Goal: Information Seeking & Learning: Understand process/instructions

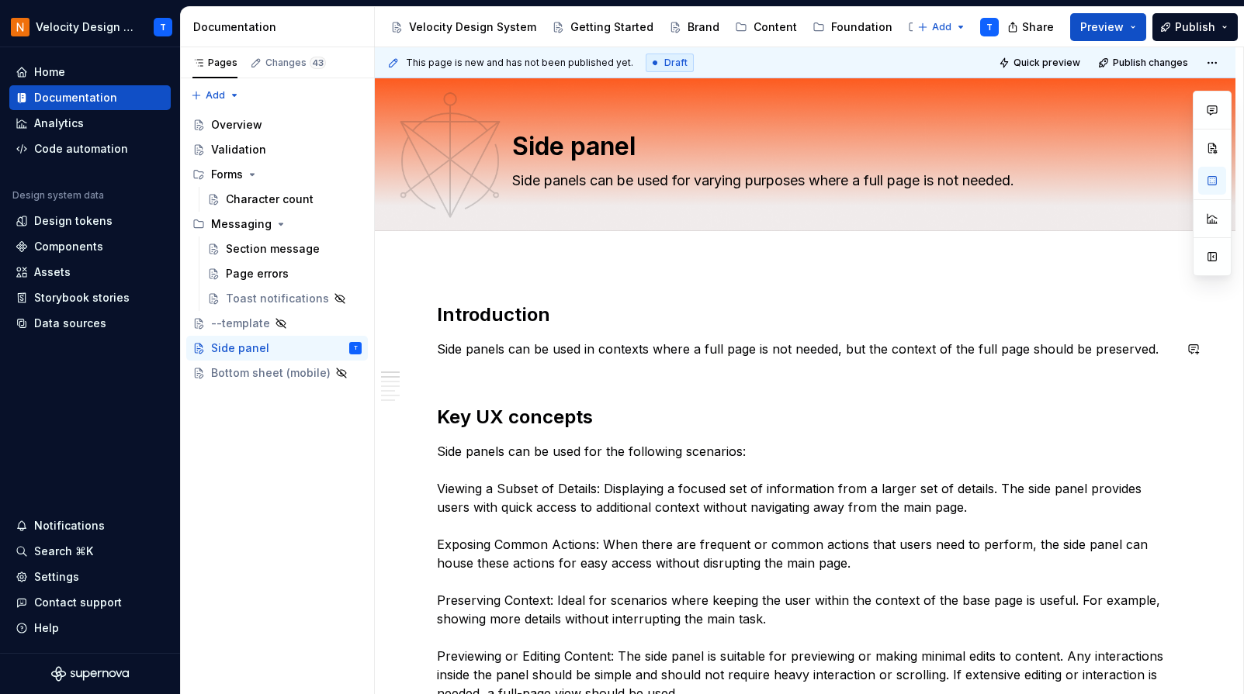
click at [1200, 346] on button "button" at bounding box center [1193, 349] width 22 height 22
click at [1142, 320] on h2 "Introduction" at bounding box center [805, 315] width 736 height 25
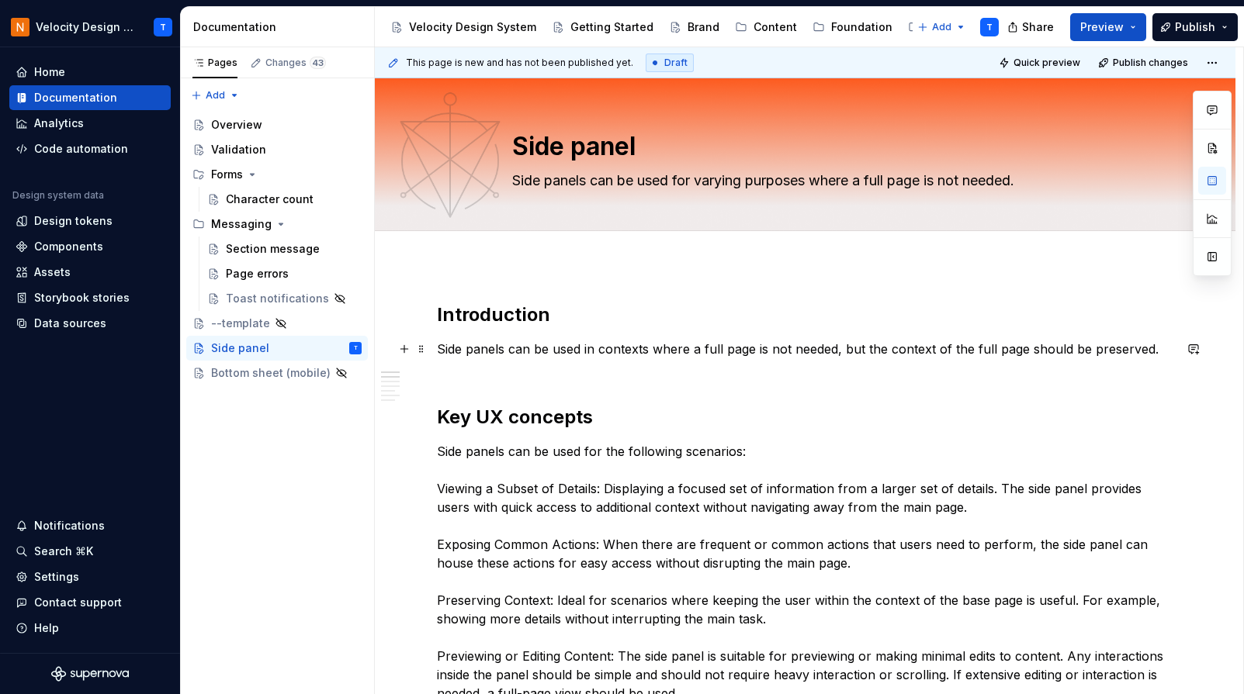
click at [447, 376] on p "Side panels can be used in contexts where a full page is not needed, but the co…" at bounding box center [805, 358] width 736 height 37
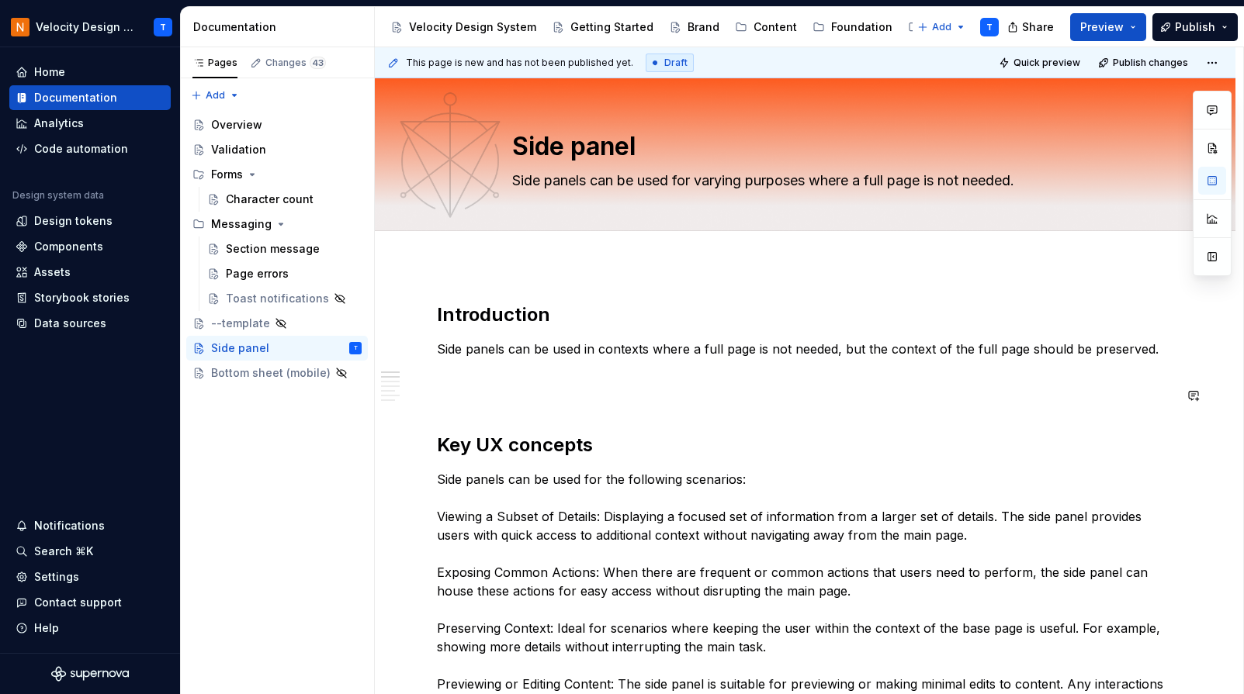
click at [479, 399] on p at bounding box center [805, 395] width 736 height 19
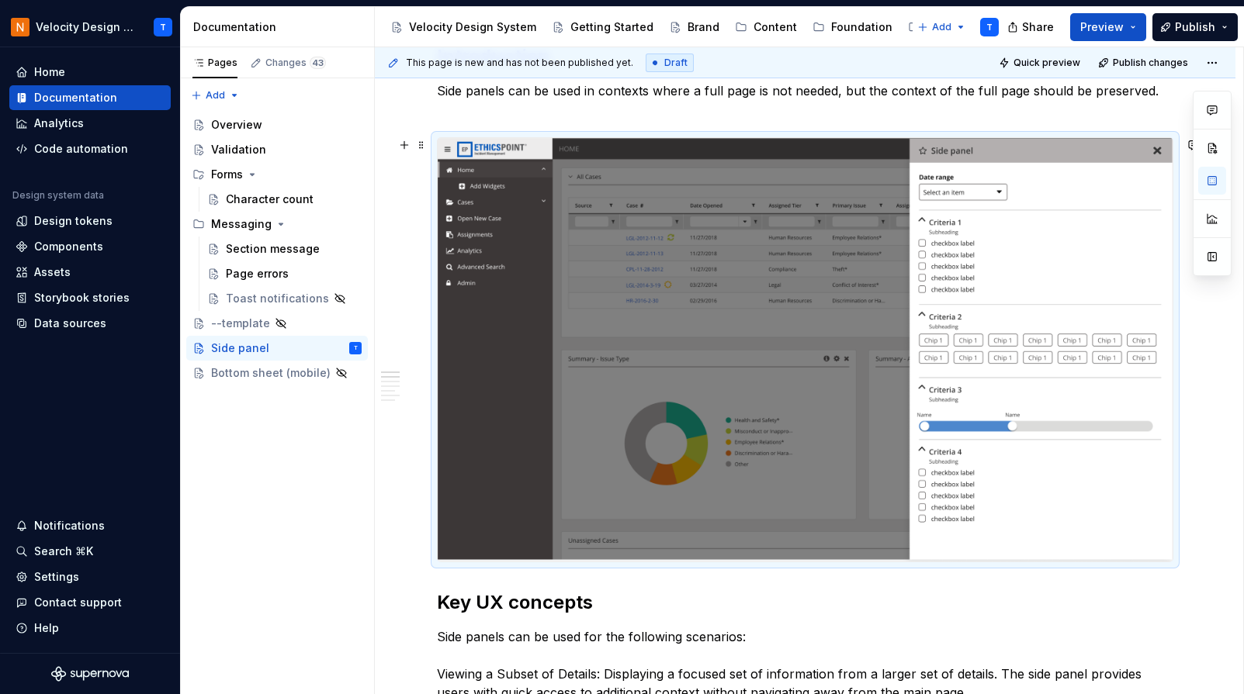
scroll to position [279, 0]
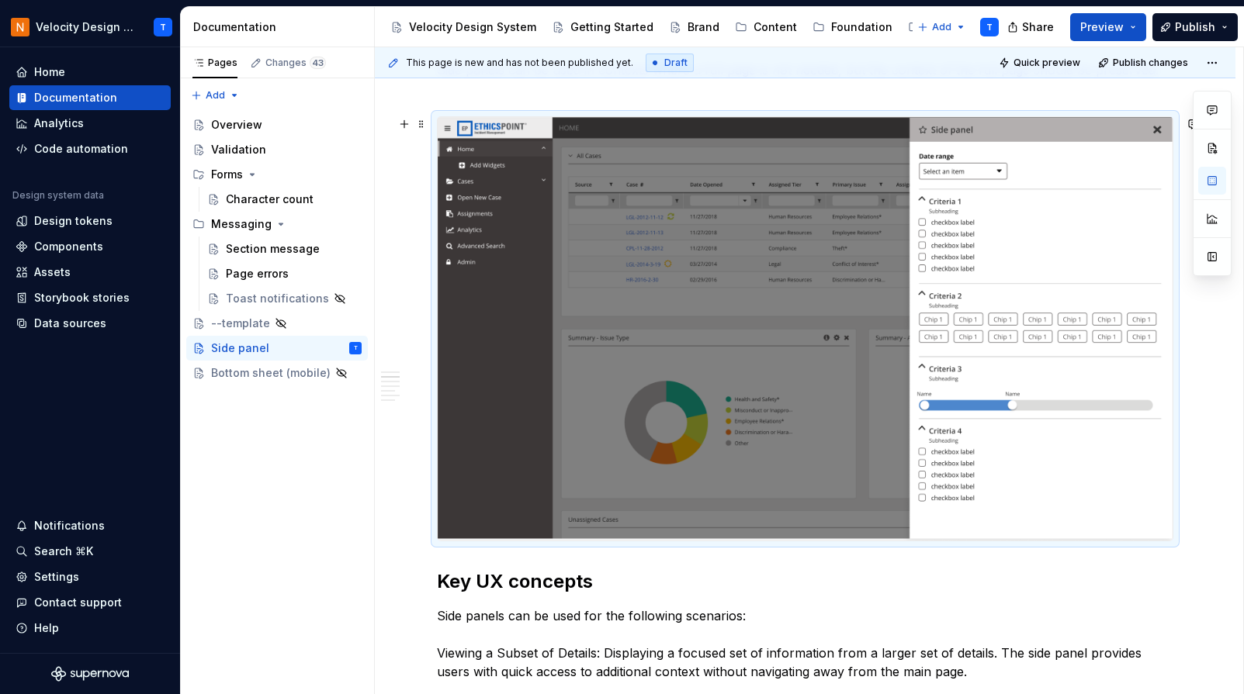
click at [747, 350] on img at bounding box center [805, 329] width 735 height 424
click at [1093, 530] on img at bounding box center [805, 329] width 735 height 424
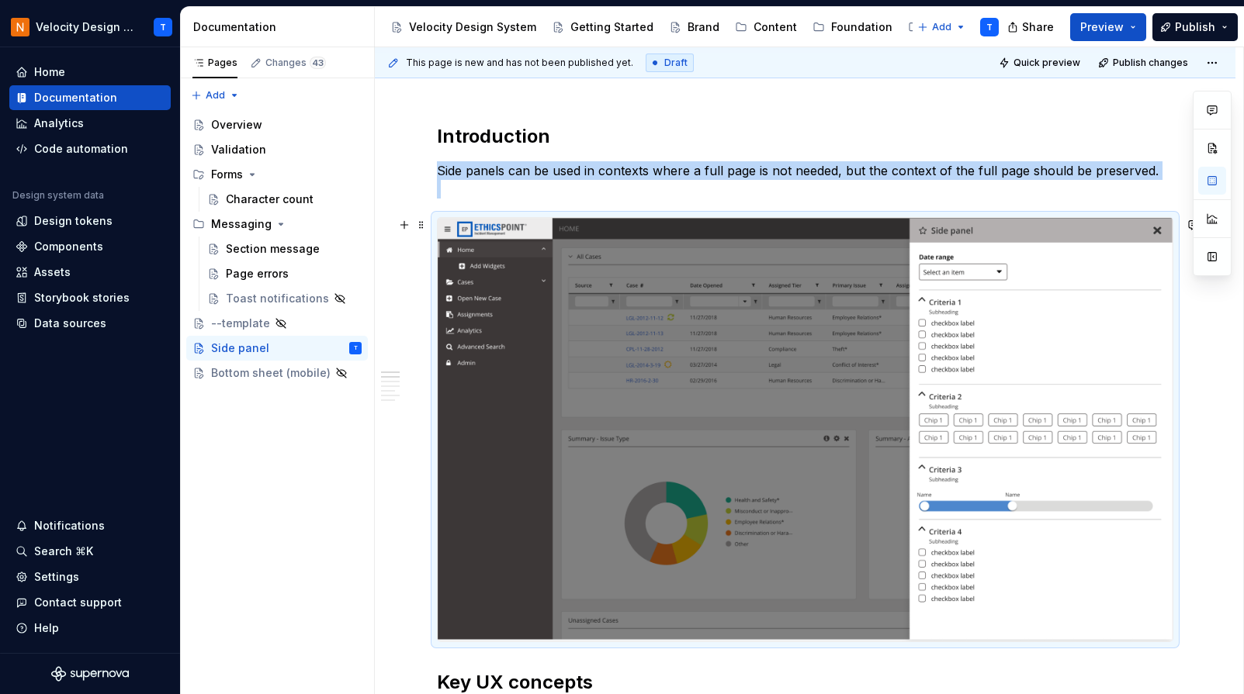
scroll to position [160, 0]
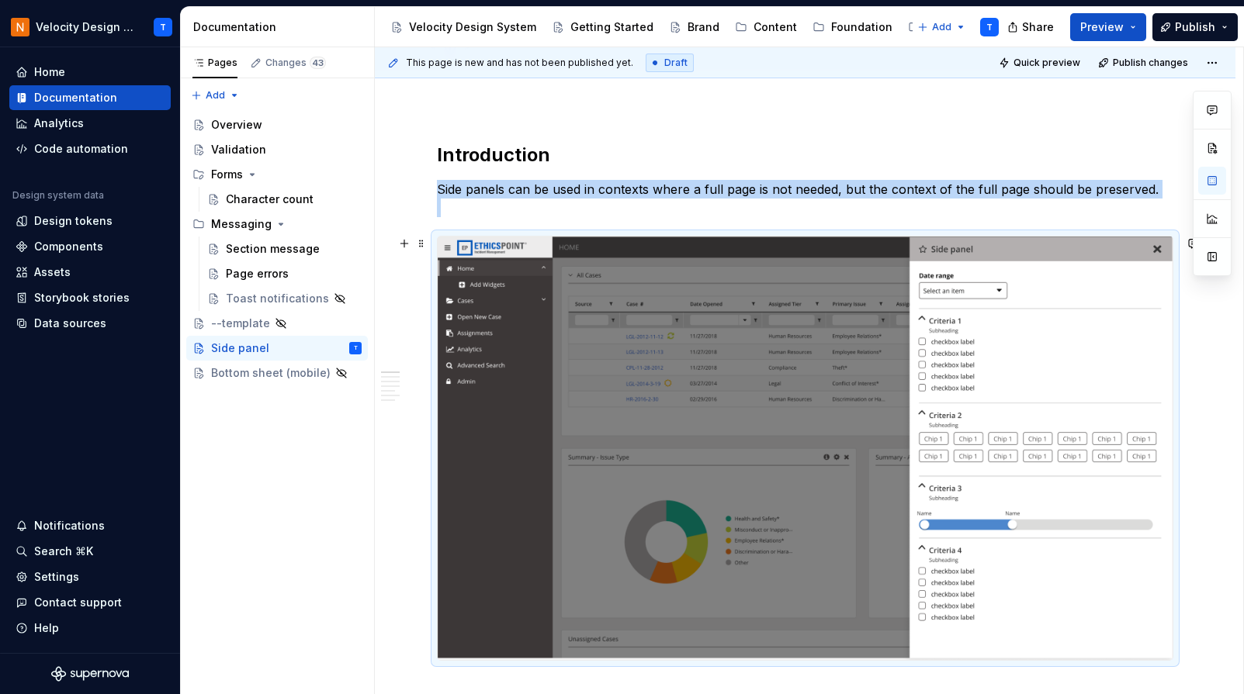
click at [437, 236] on div at bounding box center [805, 448] width 736 height 425
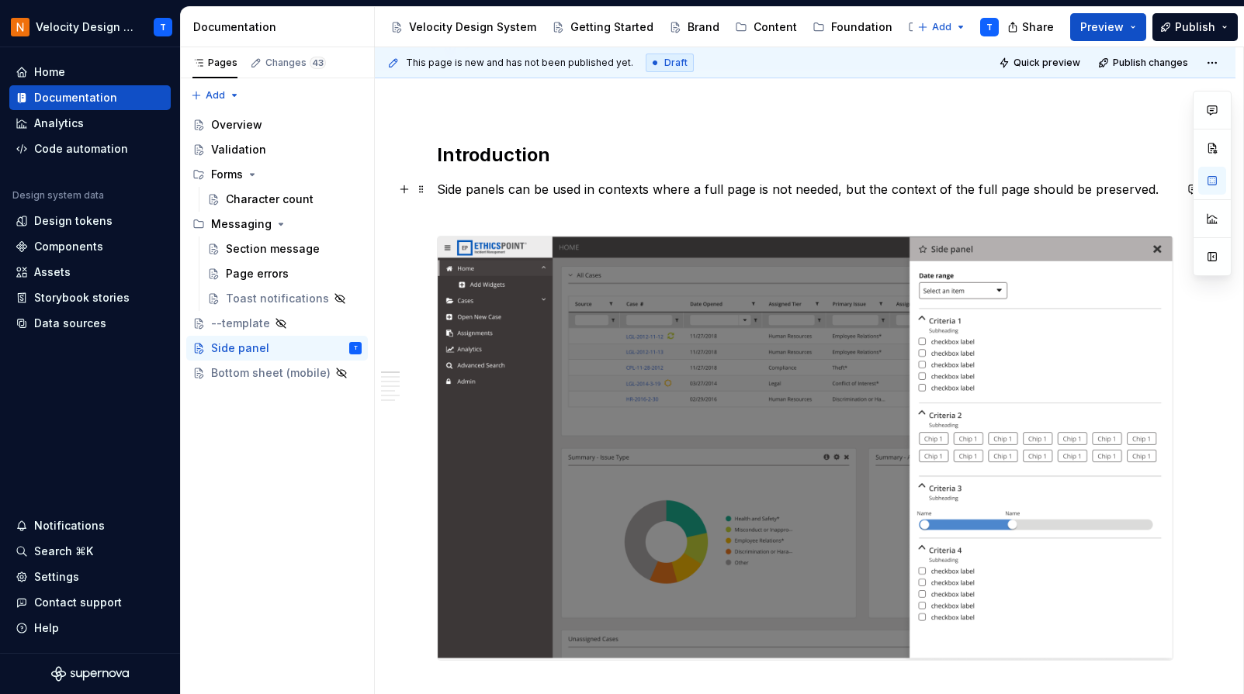
click at [494, 200] on p "Side panels can be used in contexts where a full page is not needed, but the co…" at bounding box center [805, 198] width 736 height 37
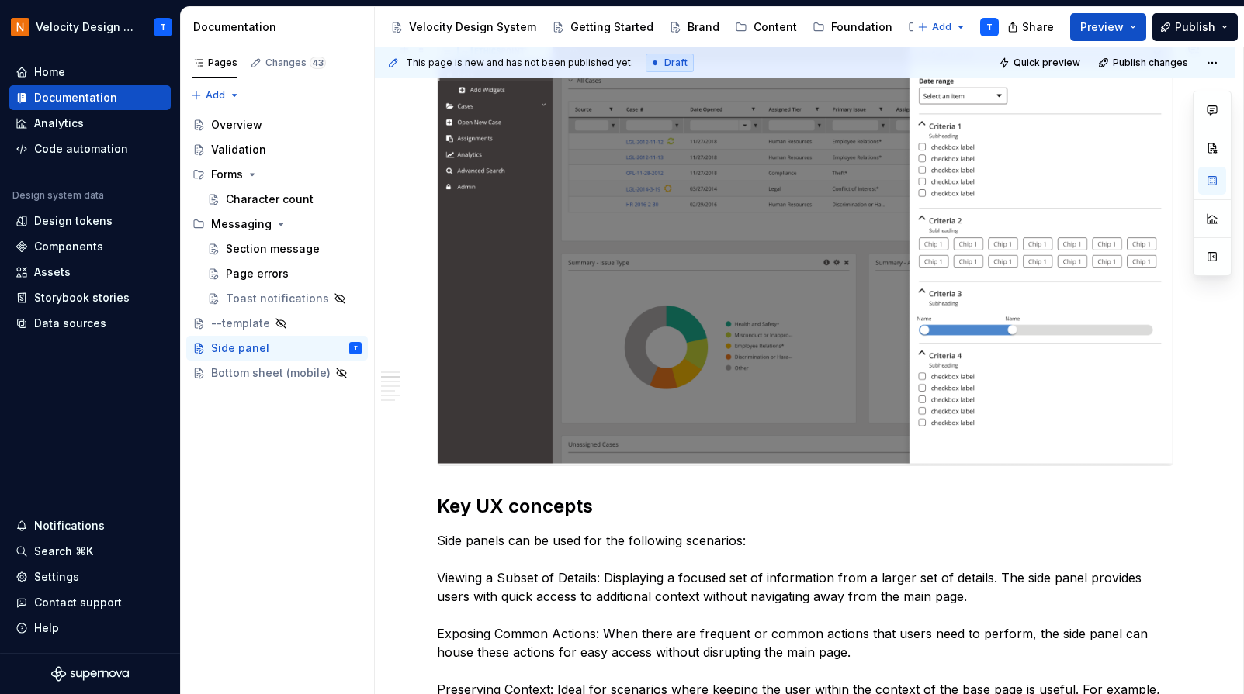
scroll to position [366, 0]
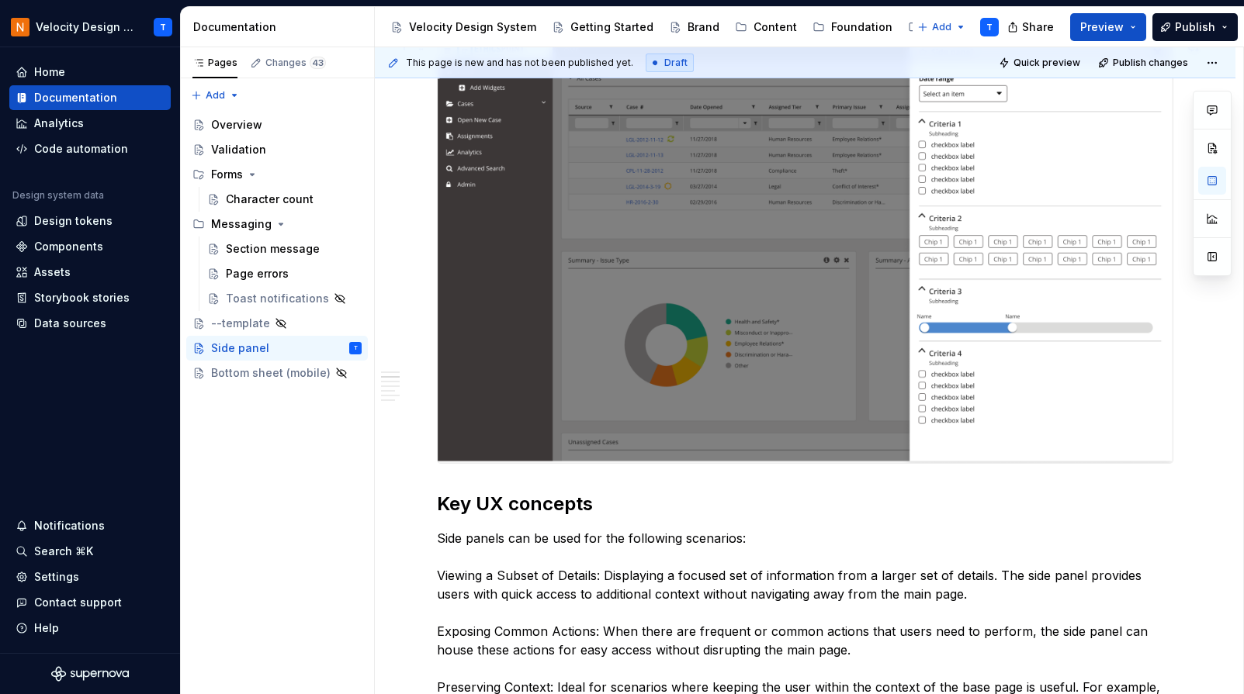
click at [559, 380] on img at bounding box center [805, 252] width 735 height 424
click at [521, 501] on h2 "Key UX concepts" at bounding box center [805, 504] width 736 height 25
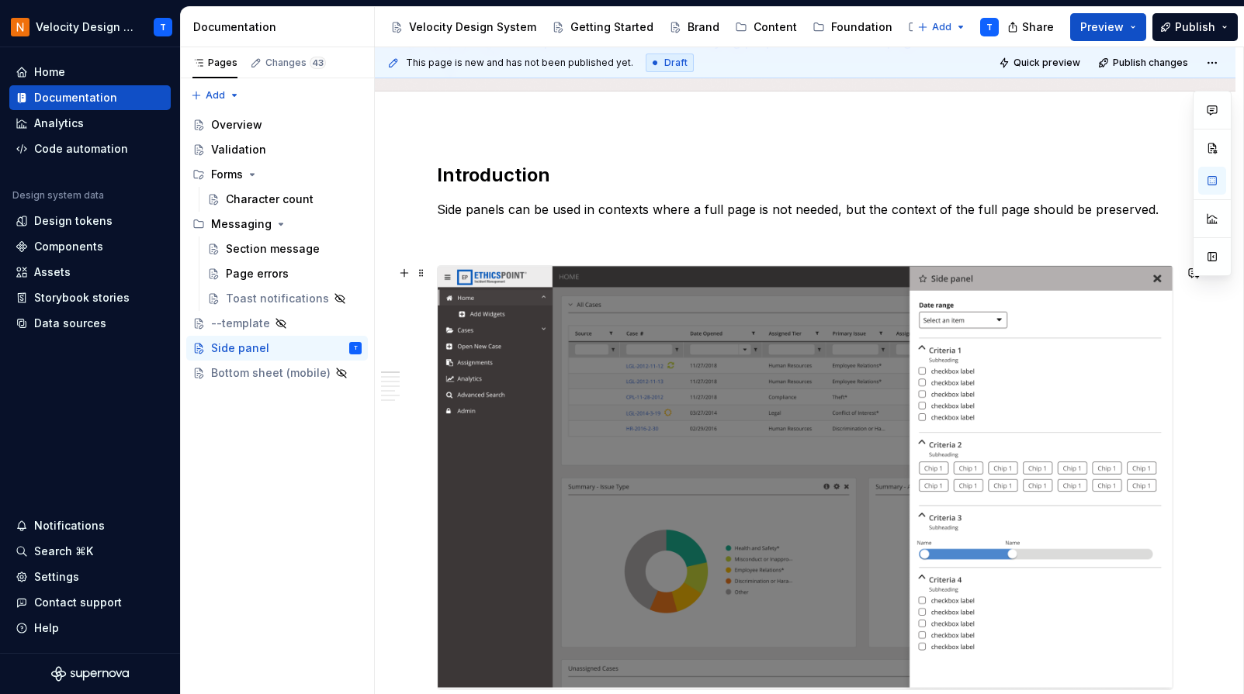
scroll to position [96, 0]
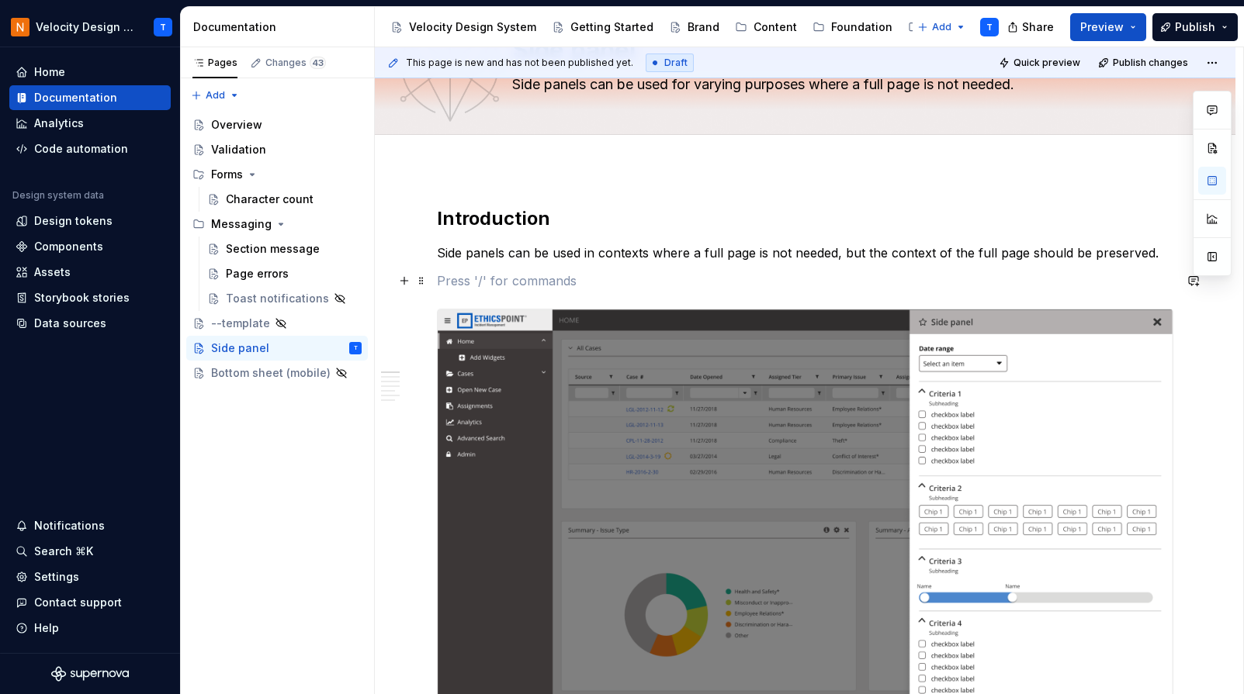
click at [491, 286] on p at bounding box center [805, 281] width 736 height 19
click at [518, 253] on p "Side panels can be used in contexts where a full page is not needed, but the co…" at bounding box center [805, 253] width 736 height 19
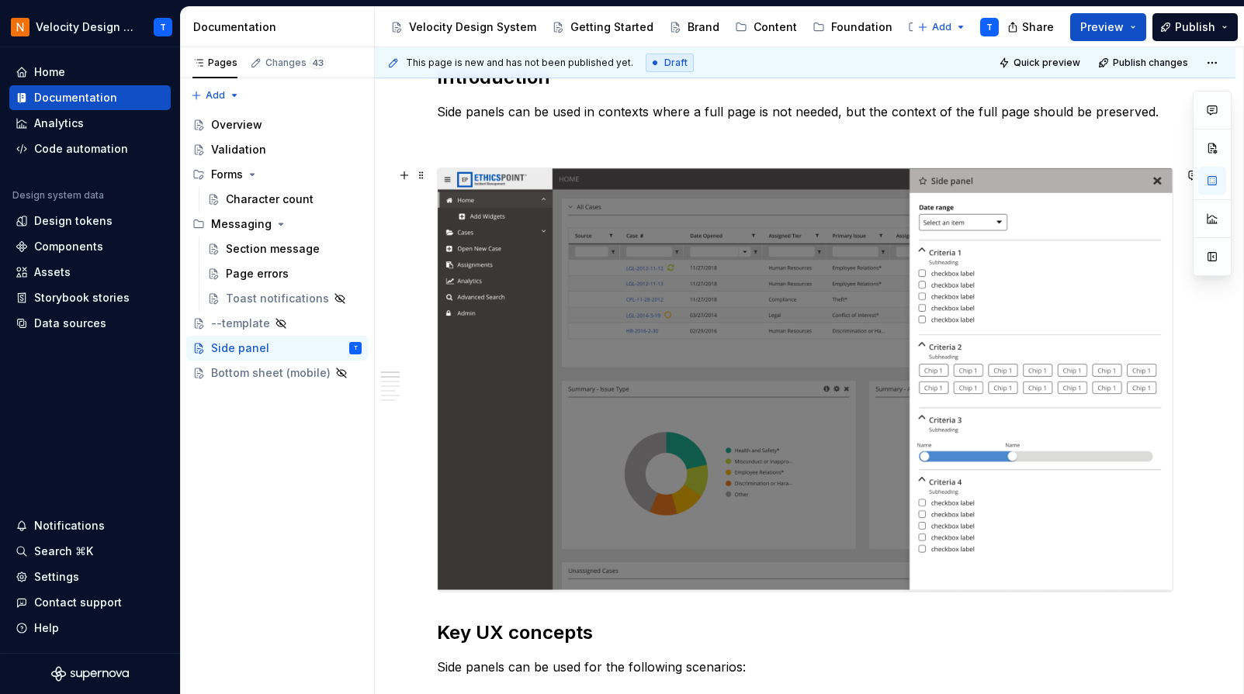
scroll to position [241, 0]
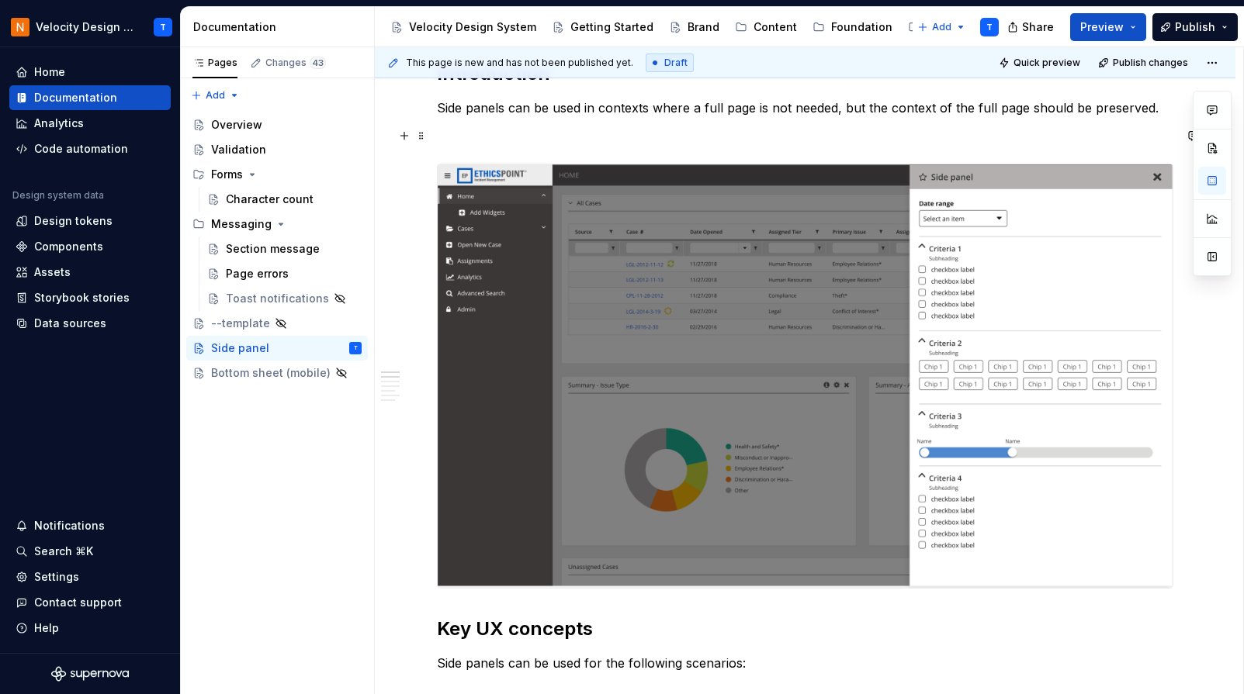
click at [482, 137] on p at bounding box center [805, 135] width 736 height 19
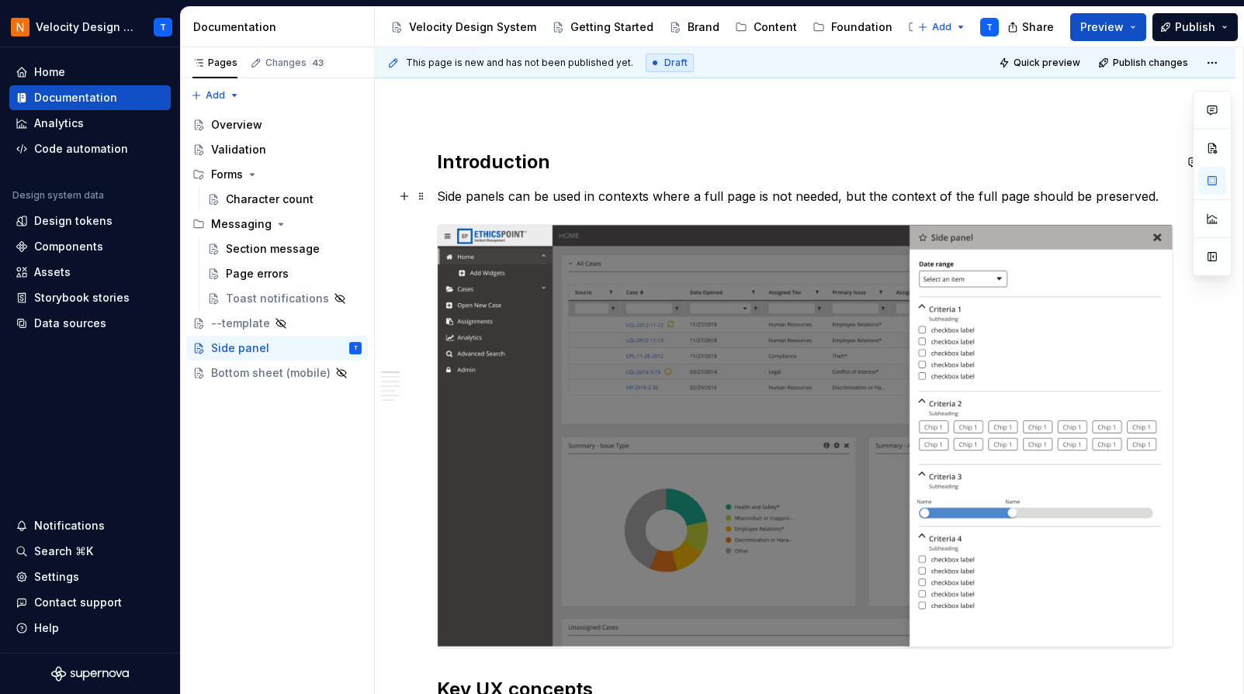
scroll to position [161, 0]
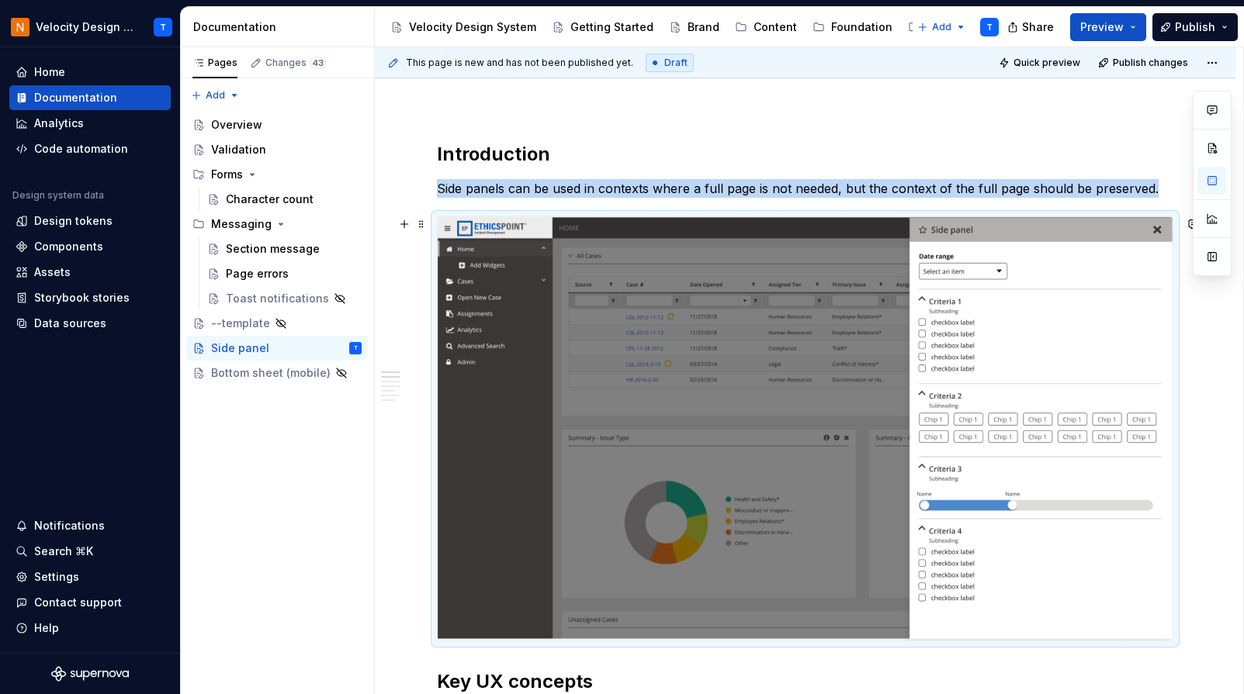
click at [618, 238] on img at bounding box center [805, 429] width 735 height 424
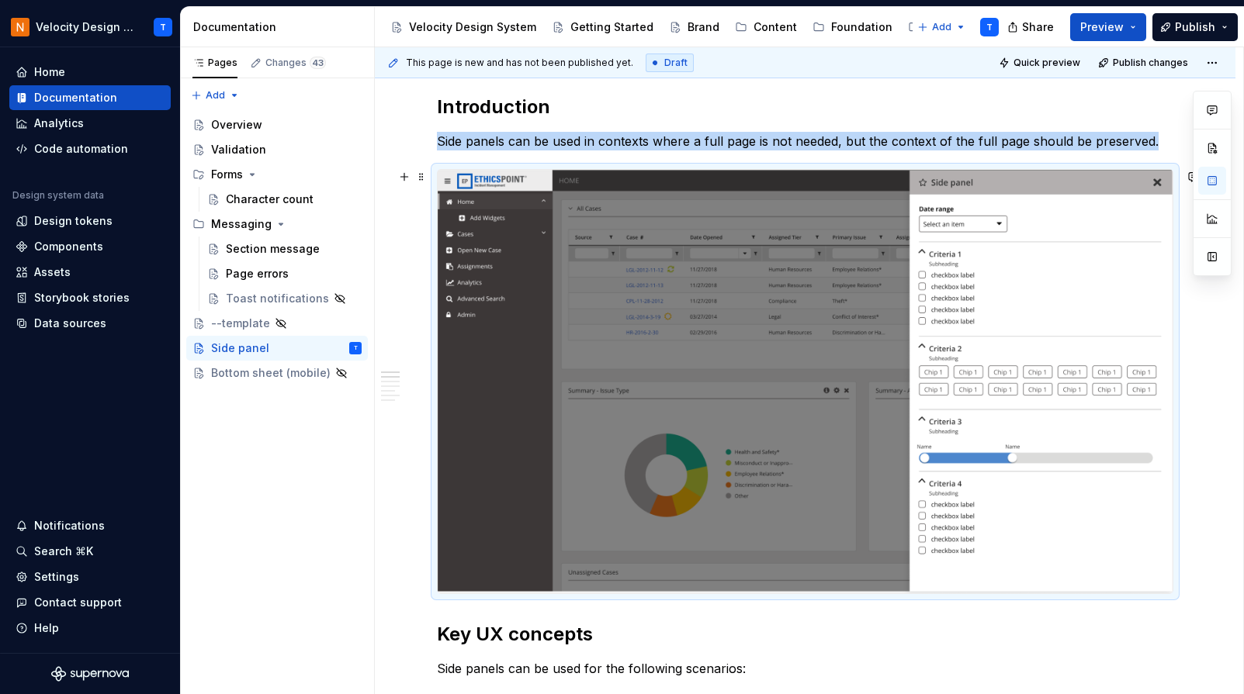
scroll to position [223, 0]
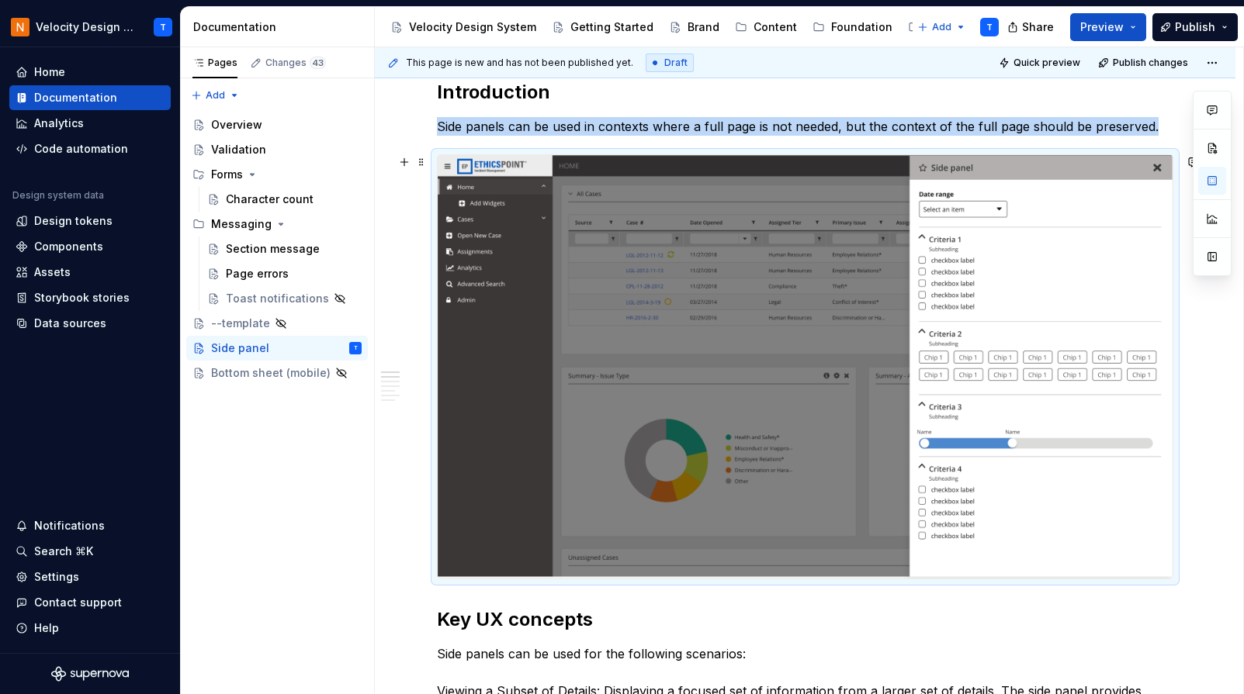
click at [638, 363] on img at bounding box center [805, 367] width 735 height 424
click at [1137, 540] on img at bounding box center [805, 367] width 735 height 424
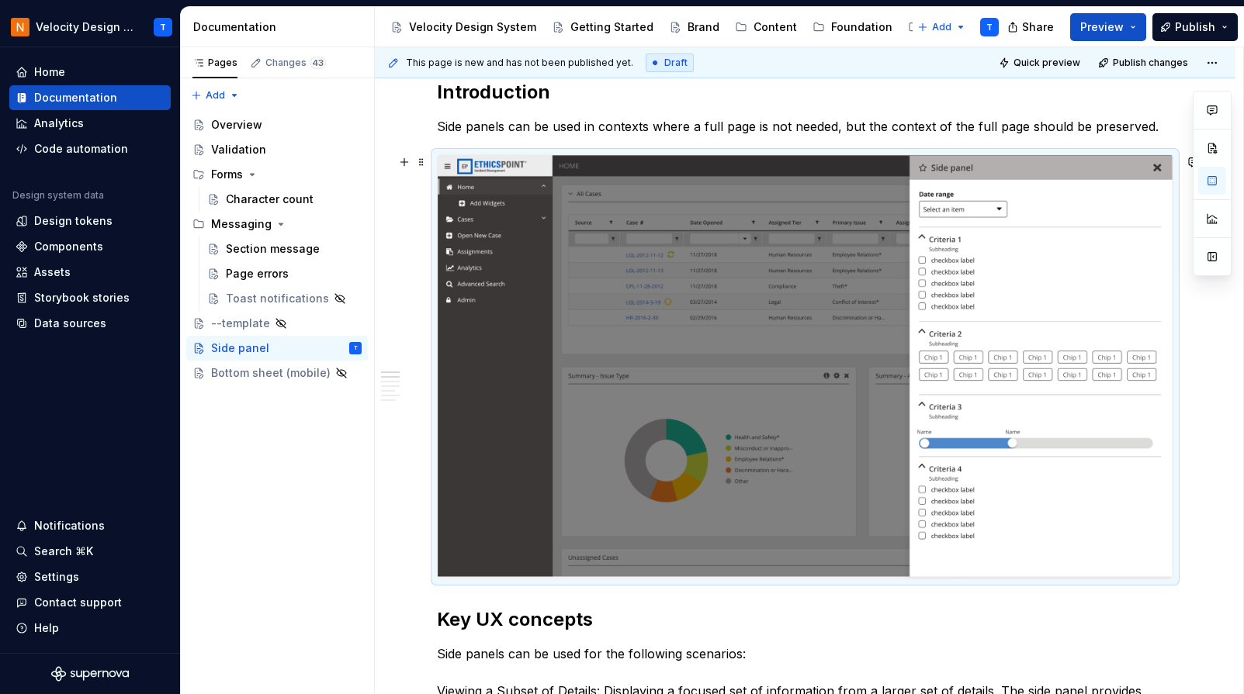
click at [1173, 580] on div at bounding box center [805, 366] width 736 height 425
click at [484, 270] on img at bounding box center [805, 367] width 735 height 424
click at [877, 133] on p "Side panels can be used in contexts where a full page is not needed, but the co…" at bounding box center [805, 126] width 736 height 19
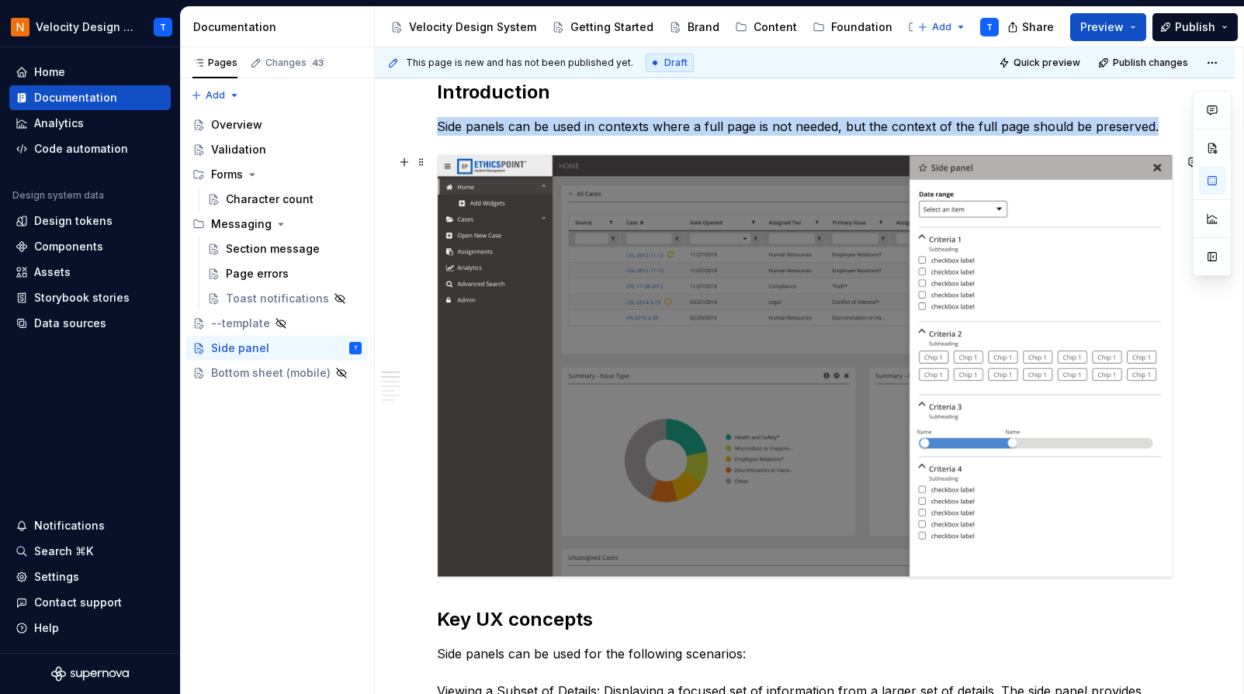
click at [1073, 194] on img at bounding box center [805, 367] width 735 height 424
click at [531, 460] on img at bounding box center [805, 367] width 735 height 424
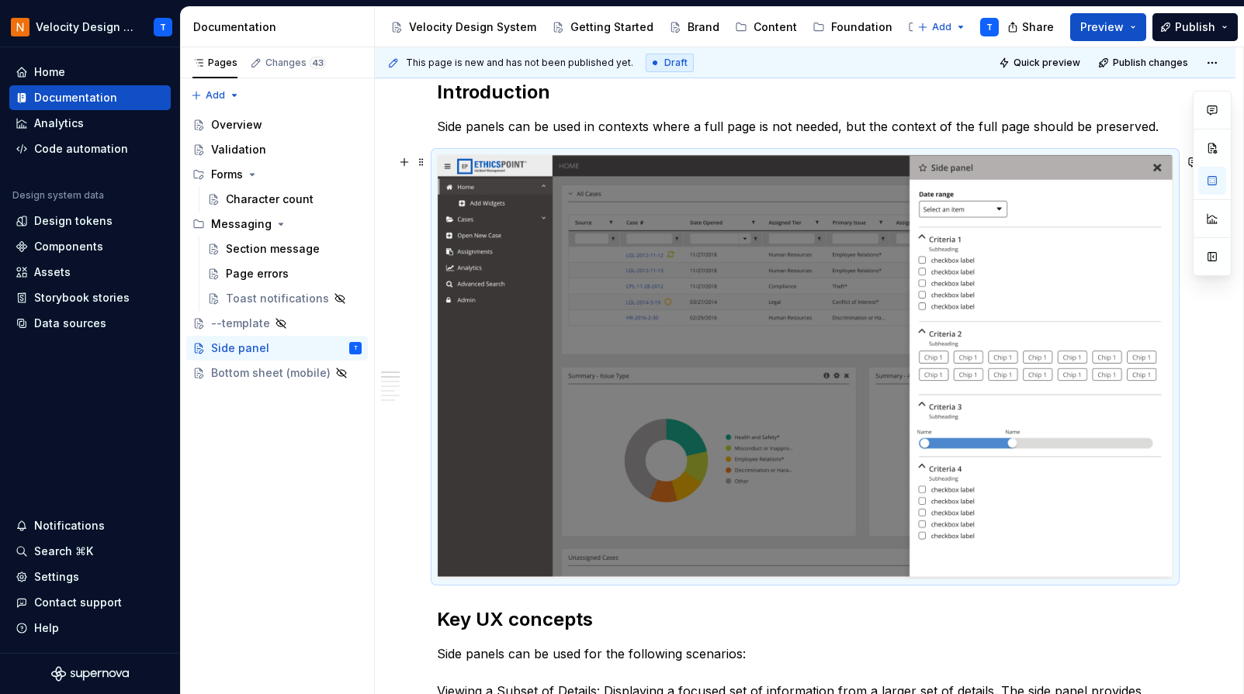
drag, startPoint x: 1180, startPoint y: 585, endPoint x: 1134, endPoint y: 559, distance: 52.4
click at [1134, 559] on div at bounding box center [805, 366] width 736 height 425
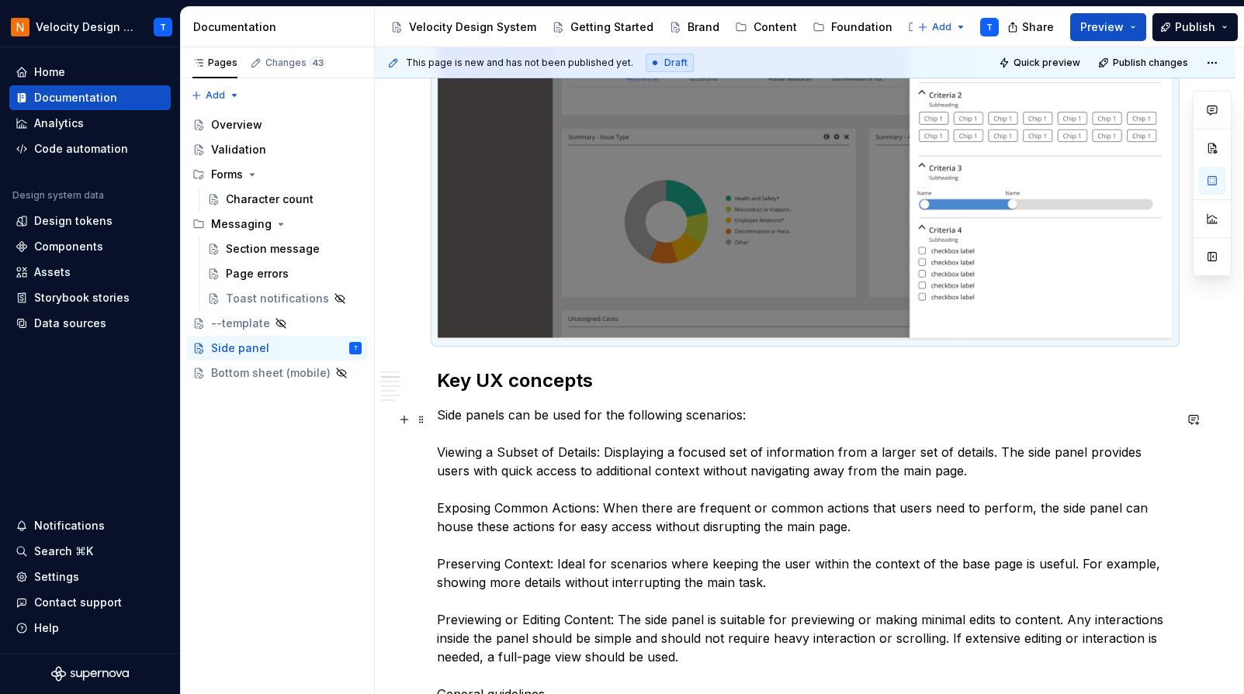
click at [545, 416] on p "Side panels can be used for the following scenarios: Viewing a Subset of Detail…" at bounding box center [805, 555] width 736 height 298
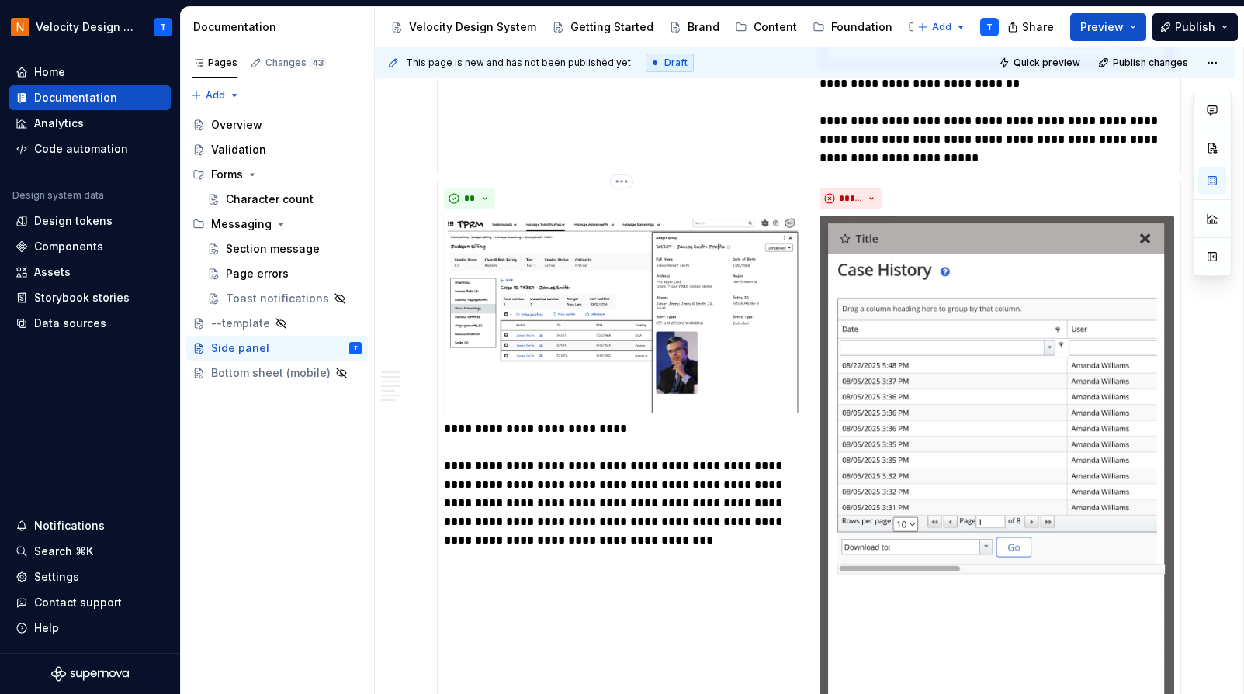
scroll to position [3211, 0]
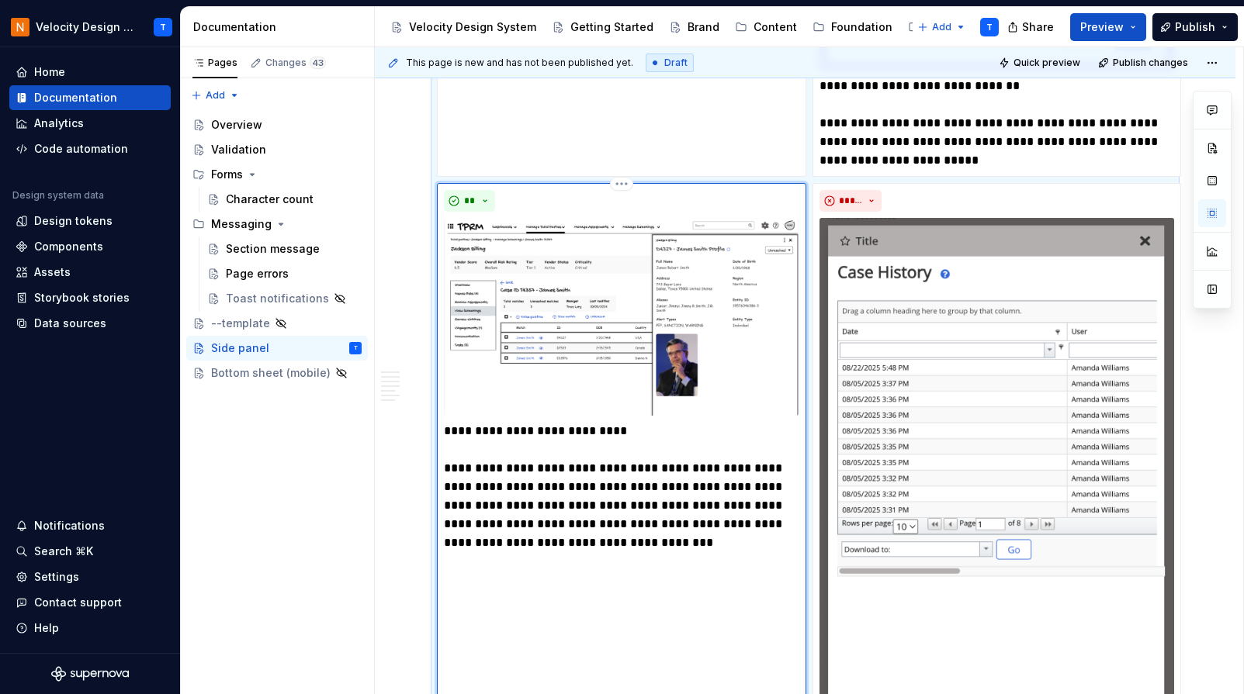
click at [609, 338] on img at bounding box center [621, 317] width 355 height 198
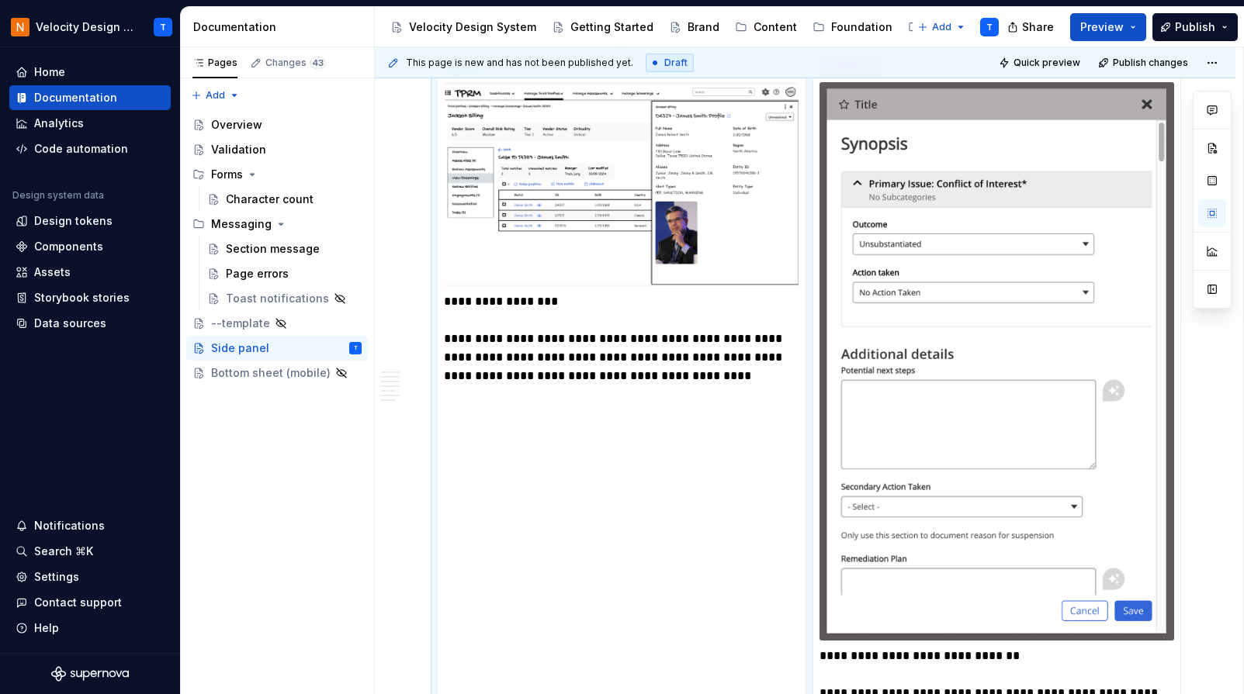
scroll to position [2500, 0]
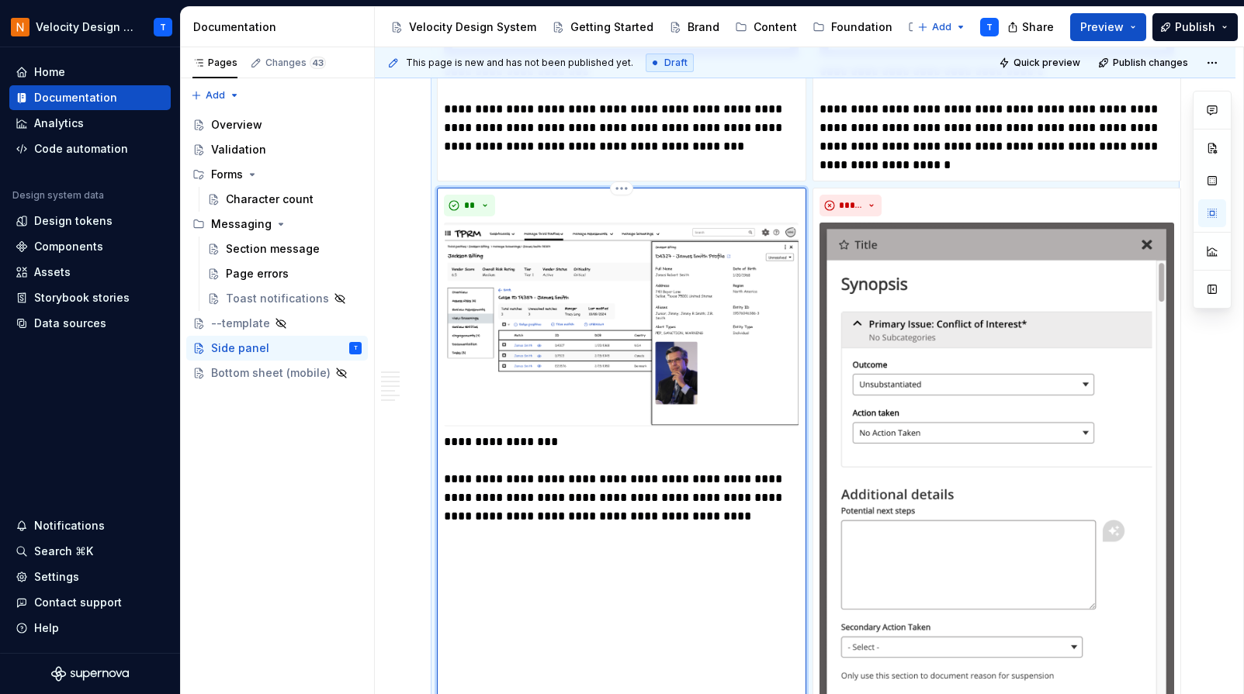
click at [573, 550] on div "**********" at bounding box center [621, 538] width 369 height 700
click at [583, 497] on p "**********" at bounding box center [621, 479] width 355 height 93
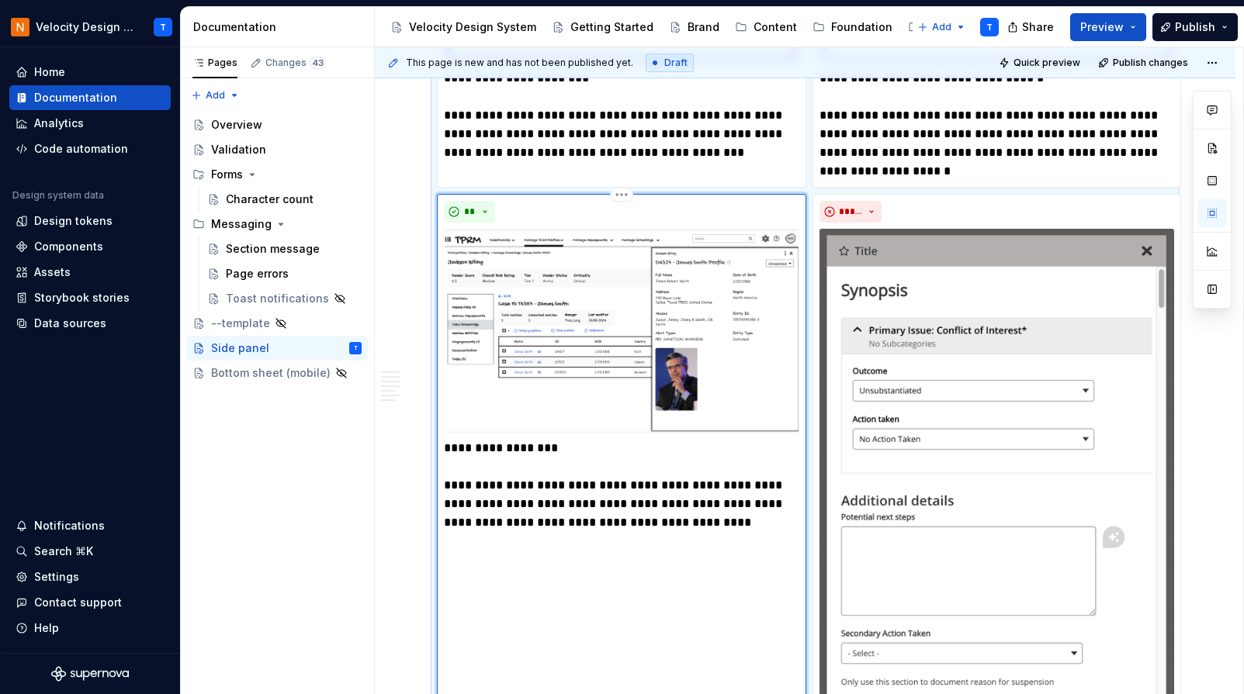
click at [666, 355] on img at bounding box center [621, 331] width 355 height 205
click at [542, 150] on p "**********" at bounding box center [621, 115] width 355 height 93
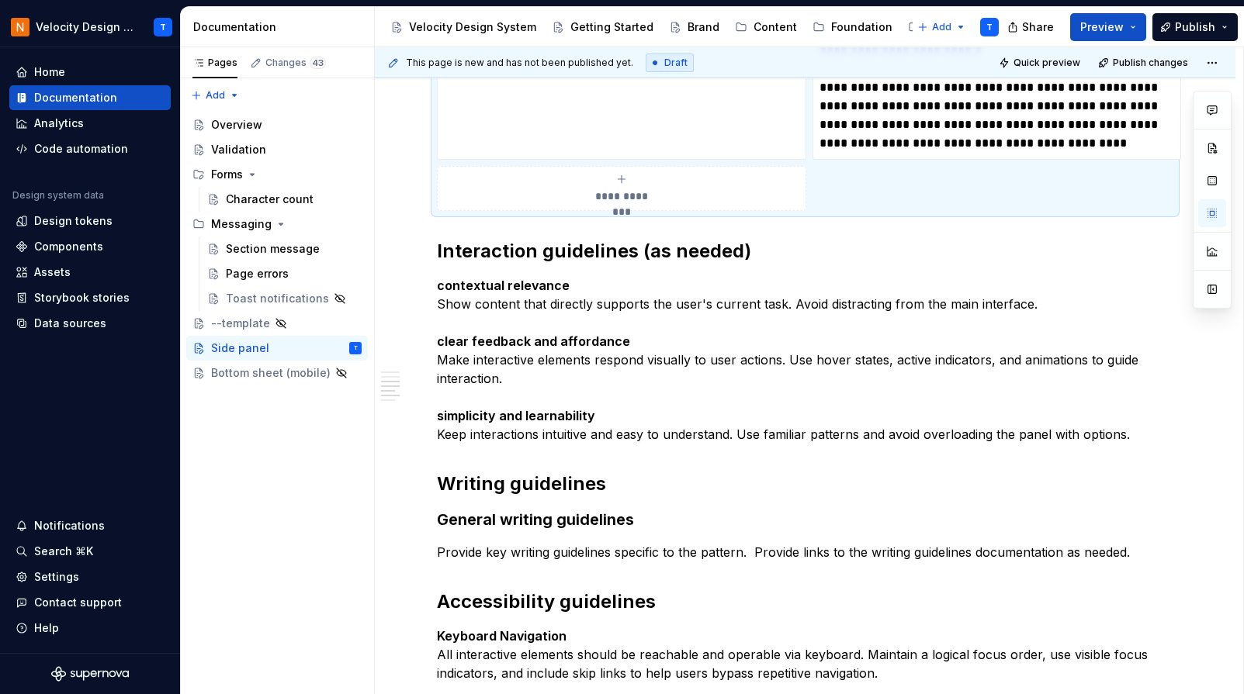
scroll to position [3969, 0]
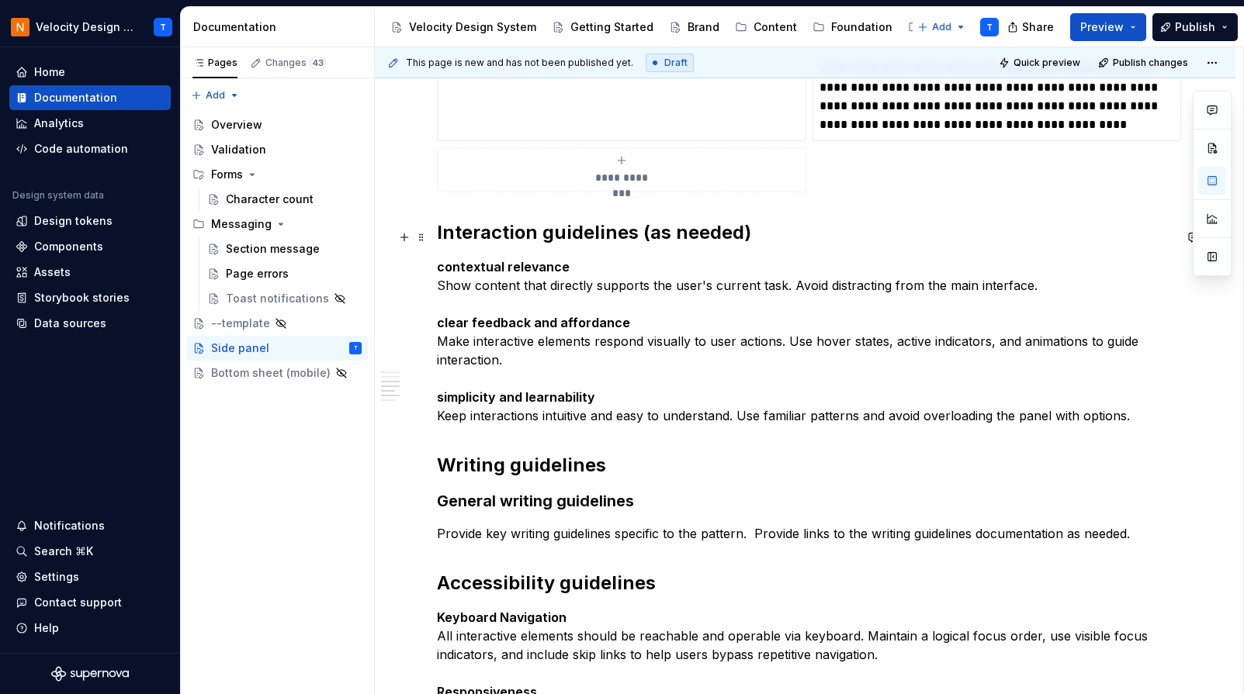
click at [567, 245] on h2 "Interaction guidelines (as needed)" at bounding box center [805, 232] width 736 height 25
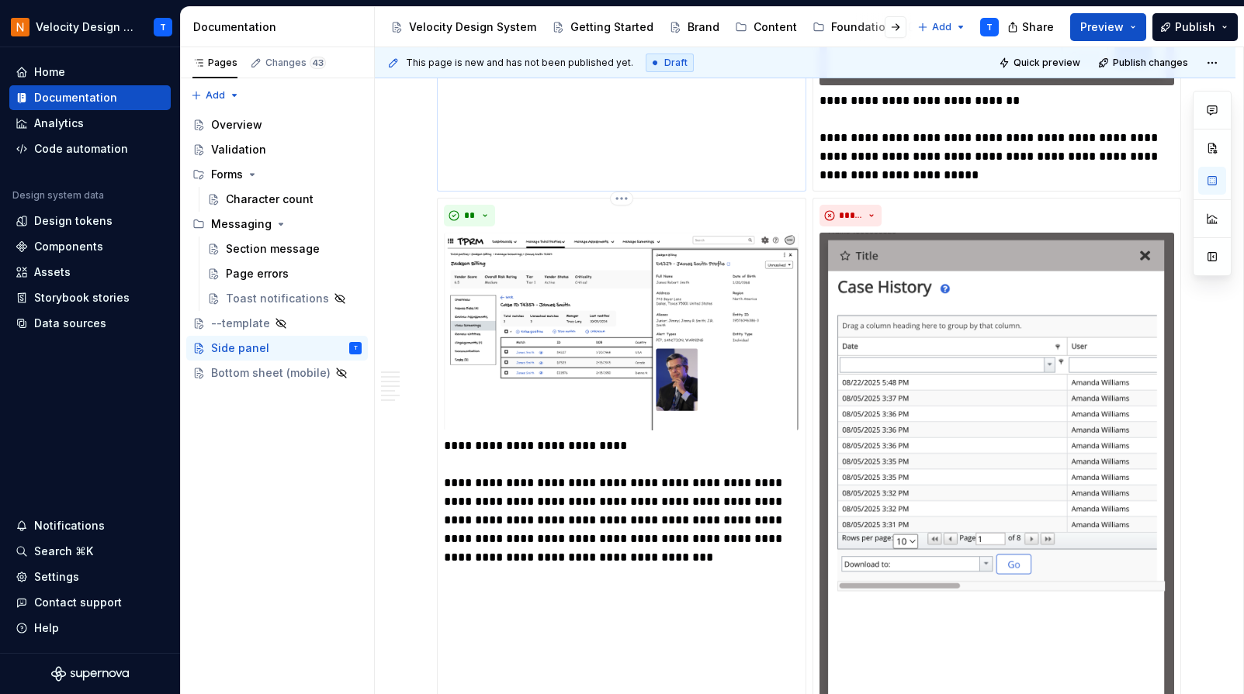
scroll to position [3194, 0]
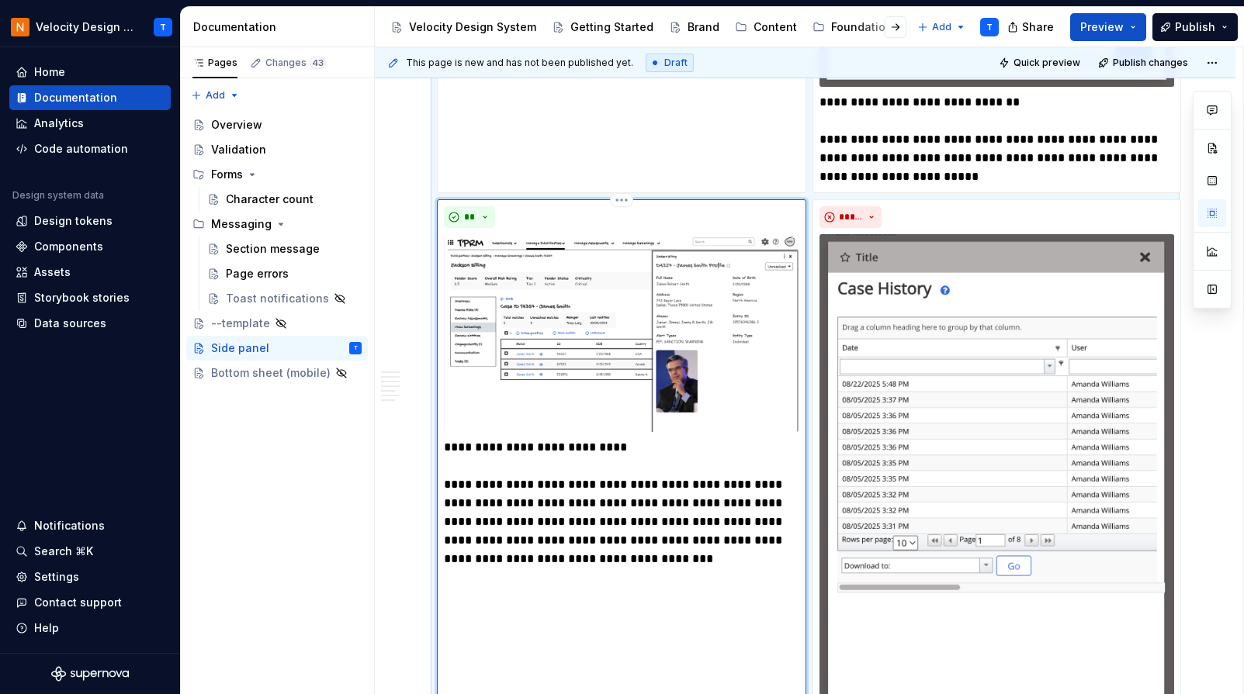
click at [661, 332] on img at bounding box center [621, 333] width 355 height 198
click at [657, 332] on img at bounding box center [621, 333] width 355 height 198
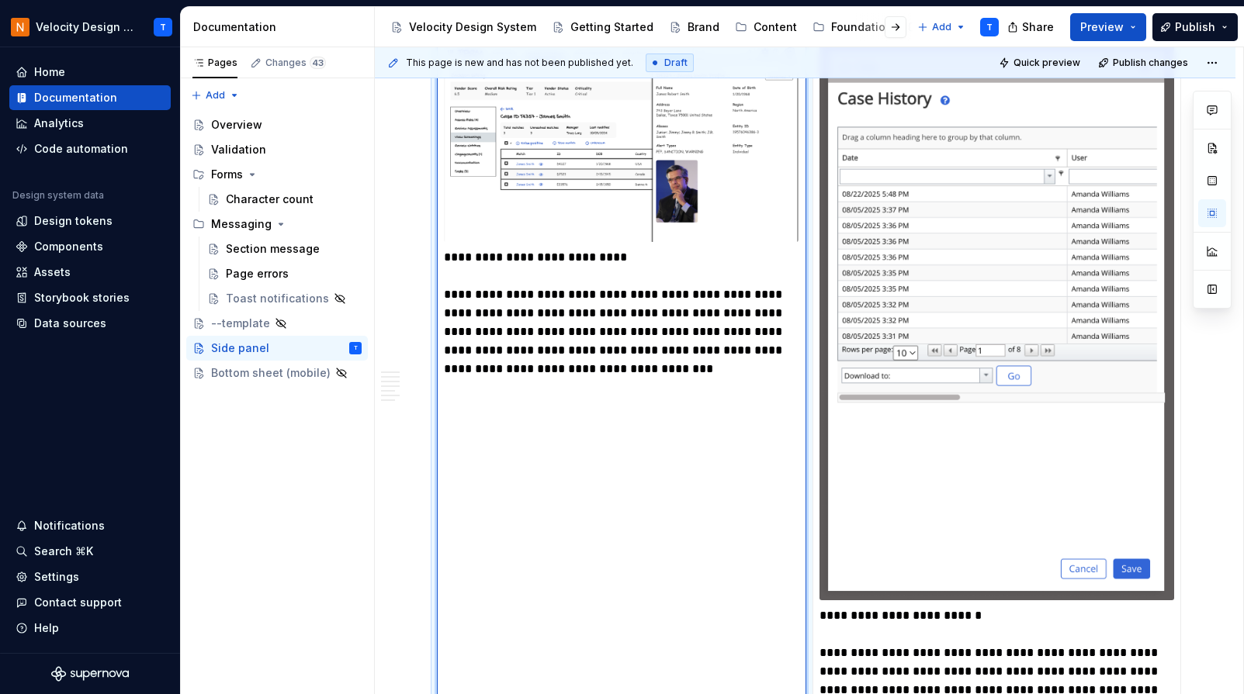
click at [634, 290] on p "**********" at bounding box center [621, 313] width 355 height 130
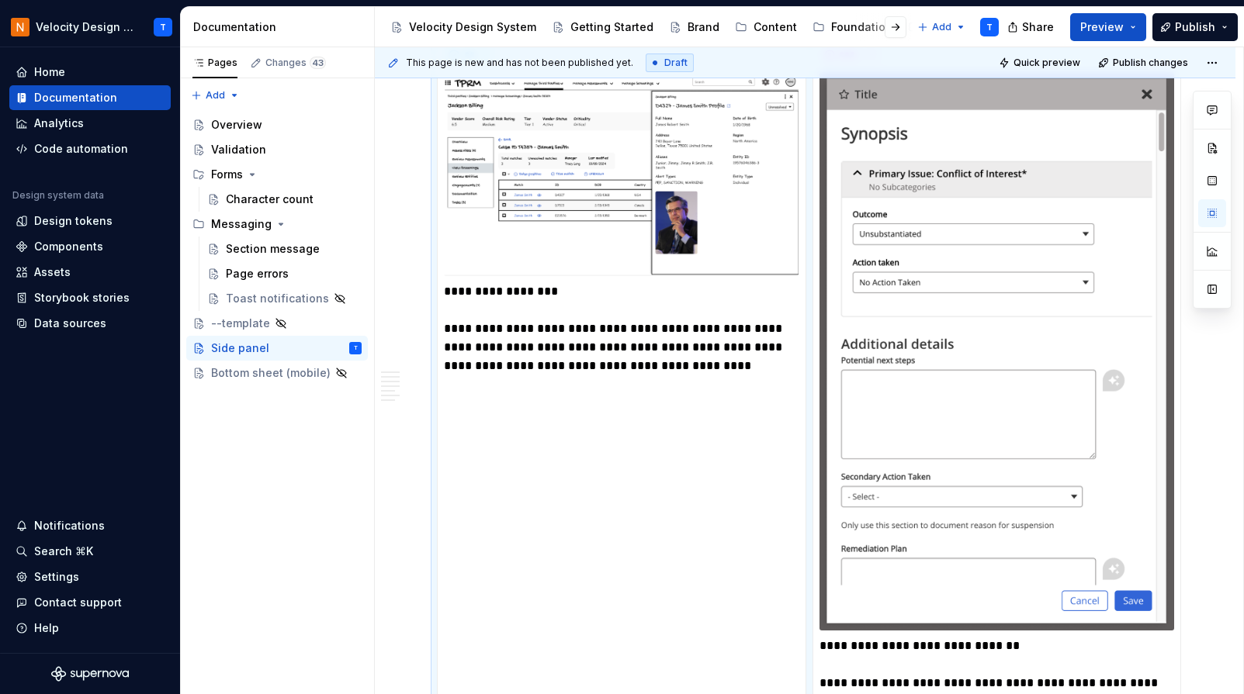
scroll to position [2644, 0]
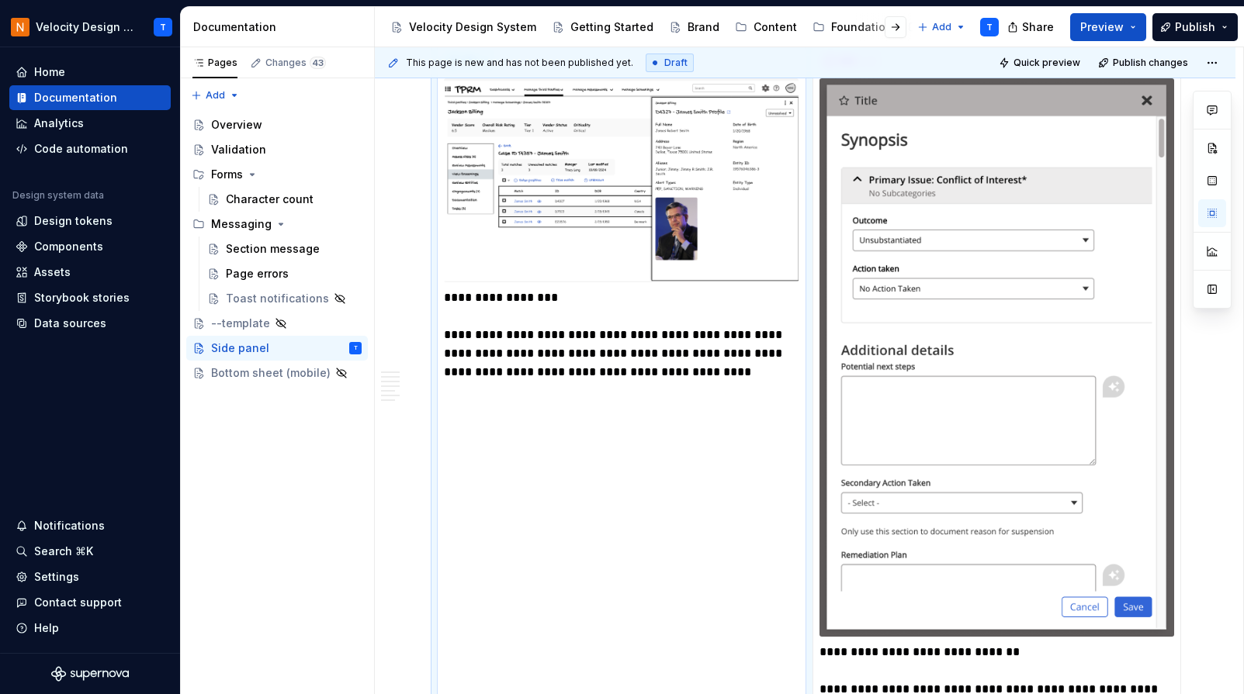
click at [648, 394] on div "**********" at bounding box center [621, 393] width 369 height 700
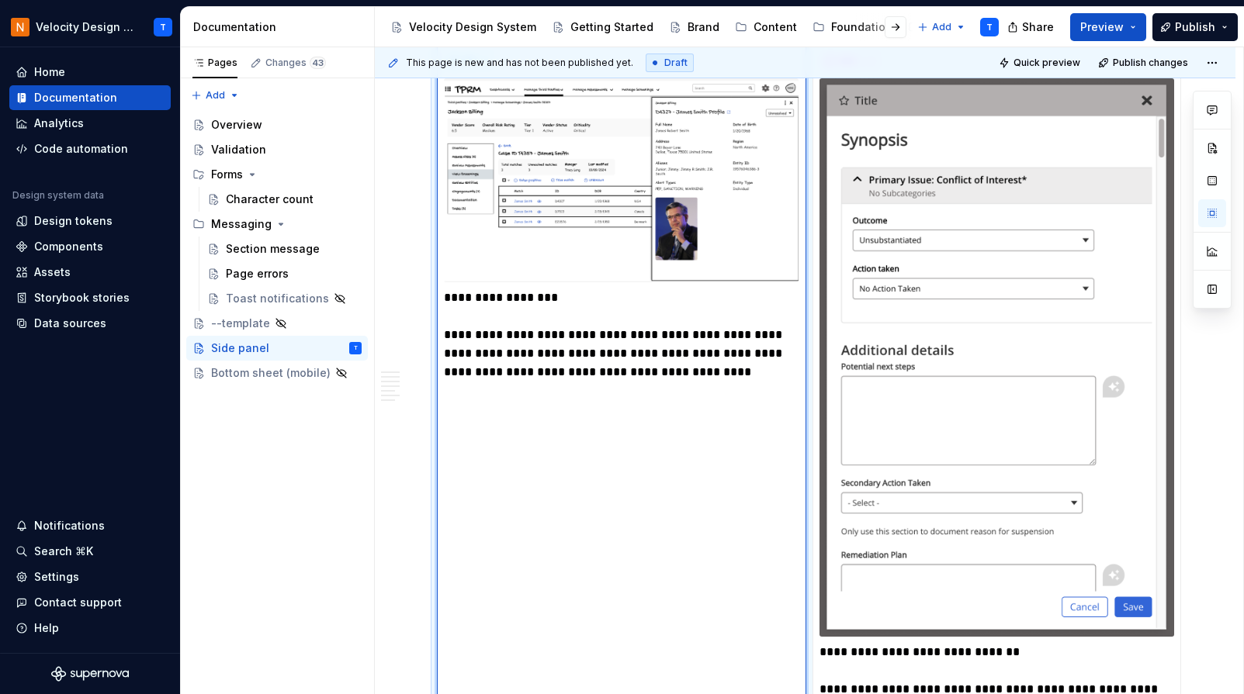
click at [677, 344] on p "**********" at bounding box center [621, 335] width 355 height 93
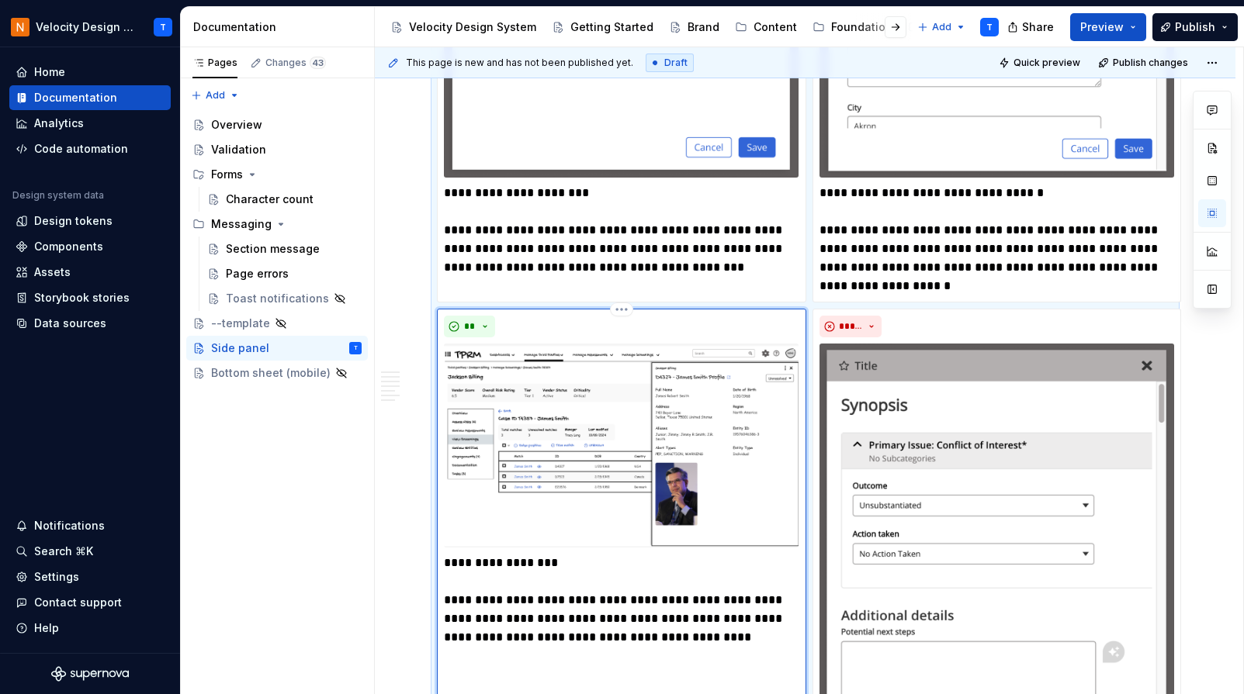
click at [594, 409] on img at bounding box center [621, 446] width 355 height 205
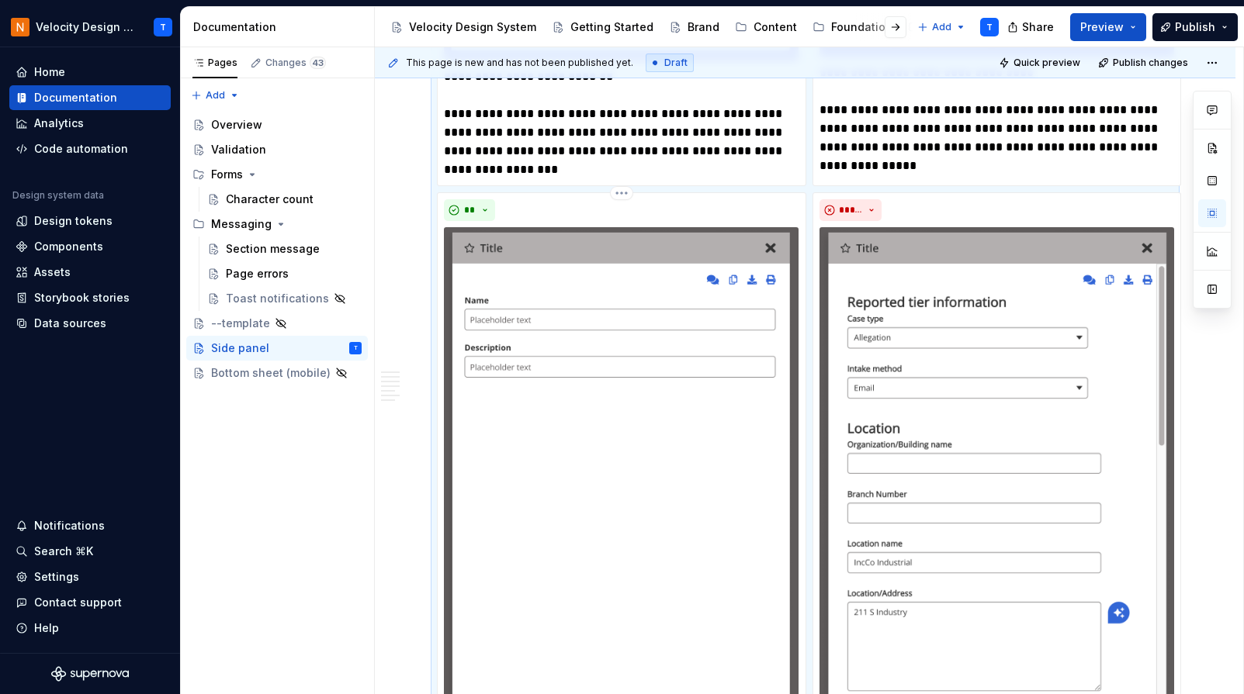
click at [594, 409] on img at bounding box center [621, 504] width 355 height 555
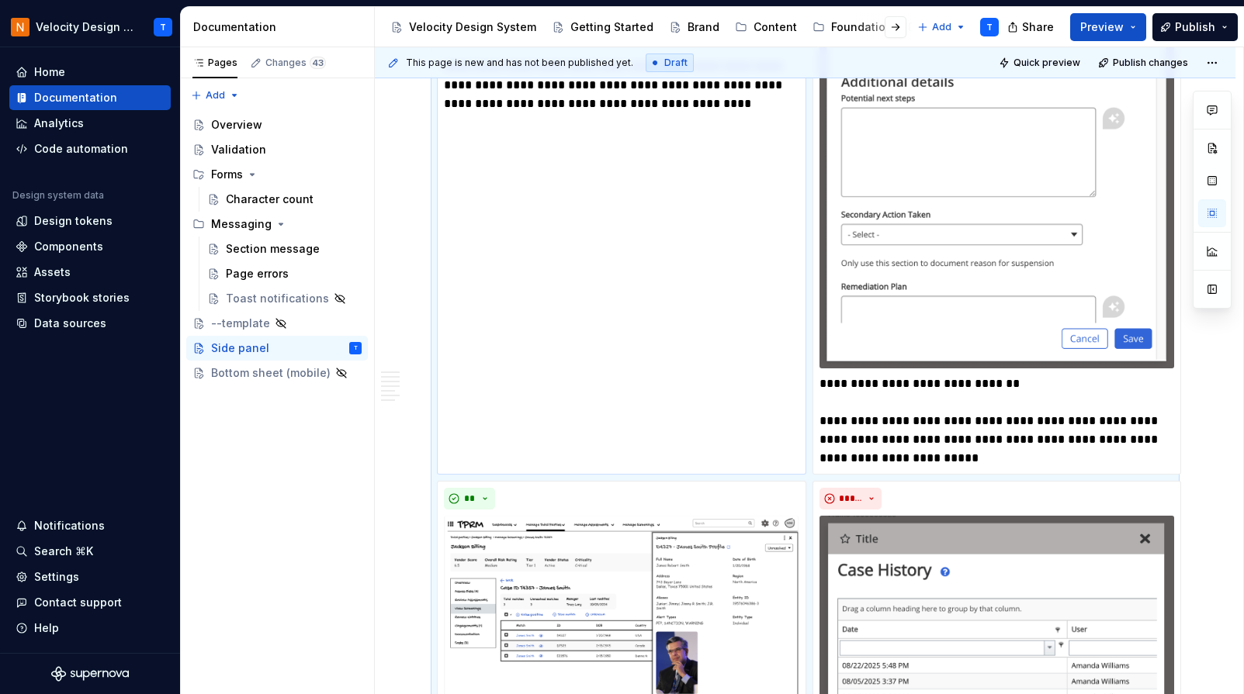
click at [588, 408] on div "**********" at bounding box center [621, 125] width 369 height 700
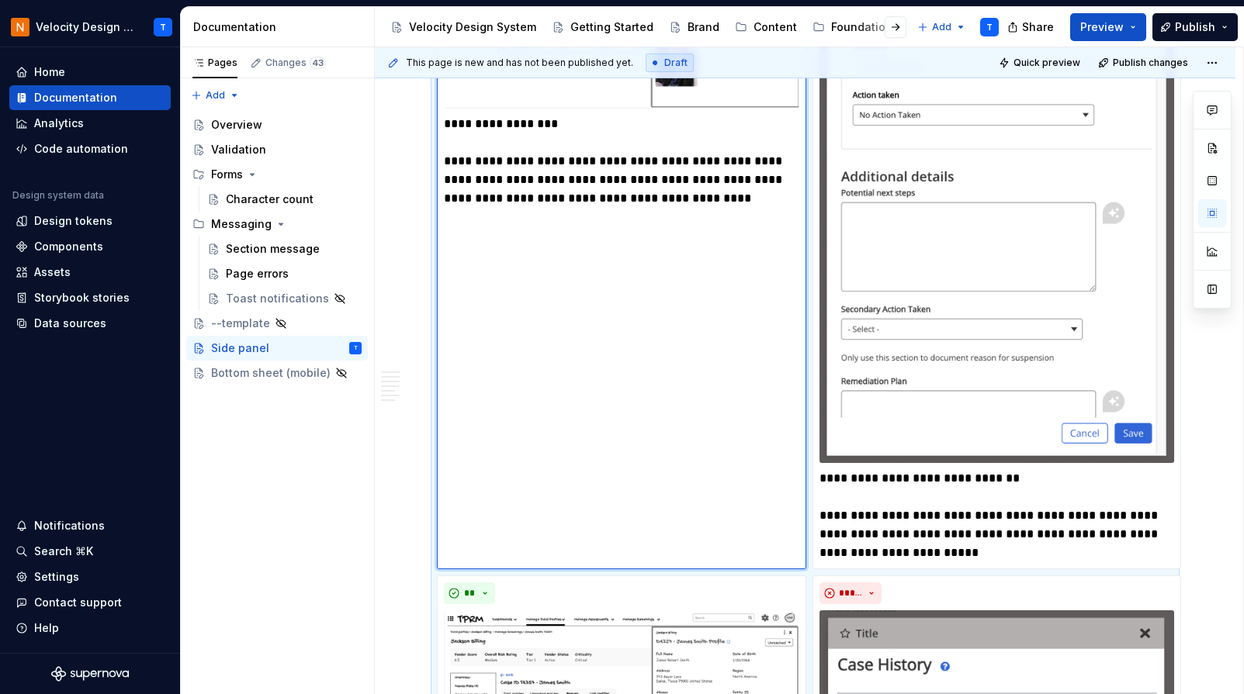
scroll to position [2763, 0]
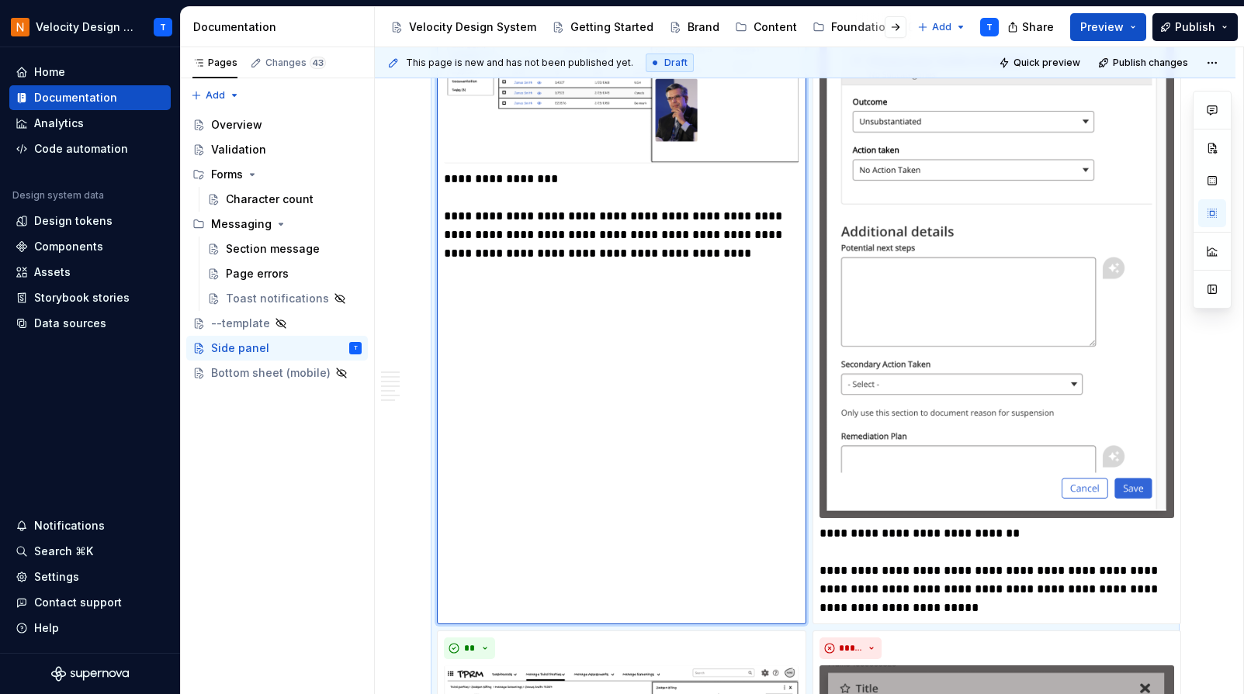
click at [556, 203] on p "**********" at bounding box center [621, 216] width 355 height 93
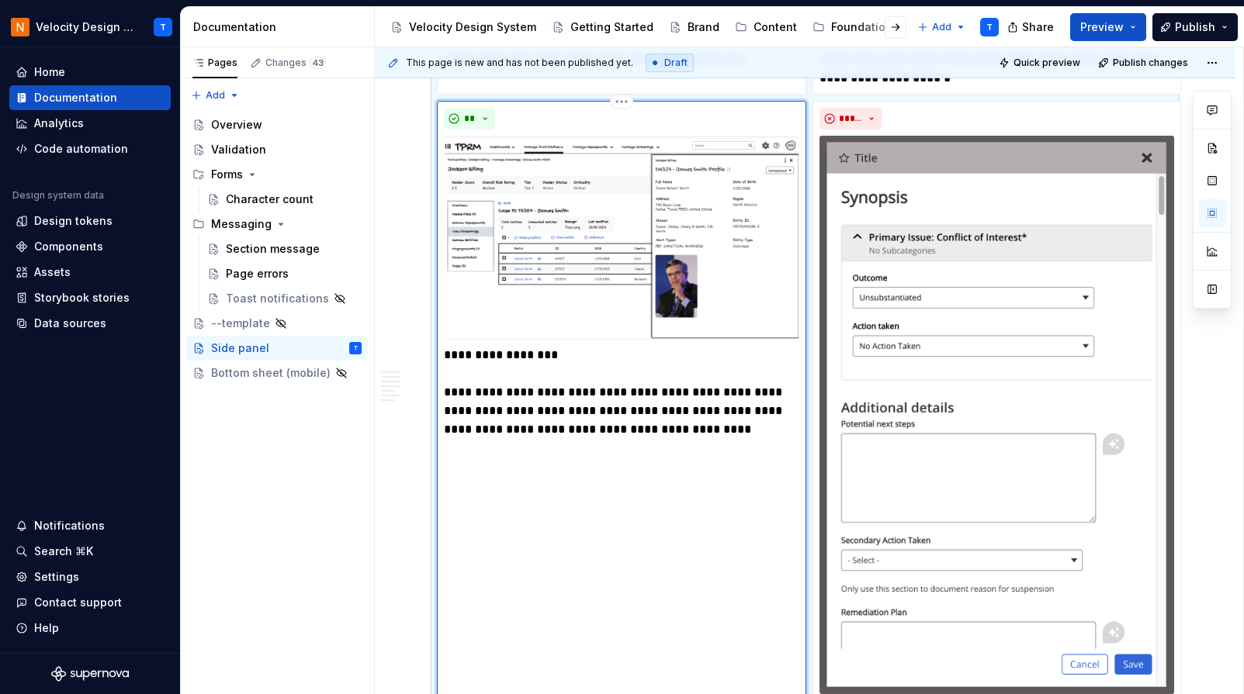
scroll to position [2588, 0]
click at [601, 261] on img at bounding box center [621, 236] width 355 height 205
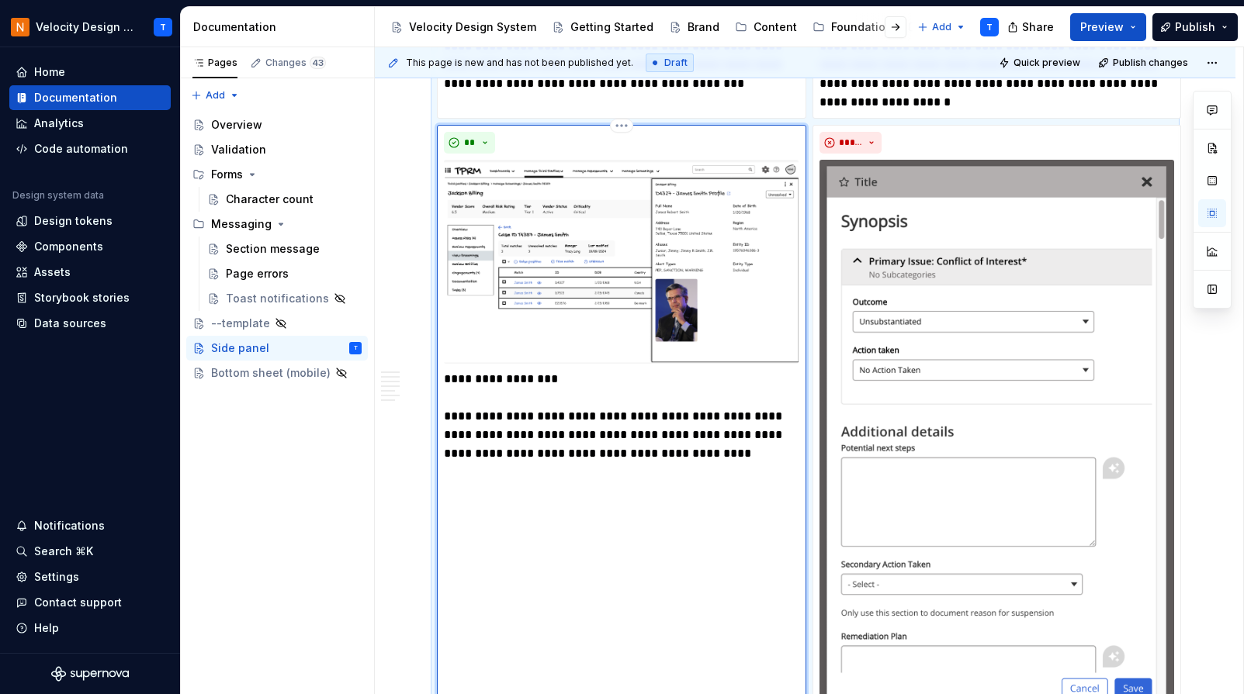
scroll to position [2561, 0]
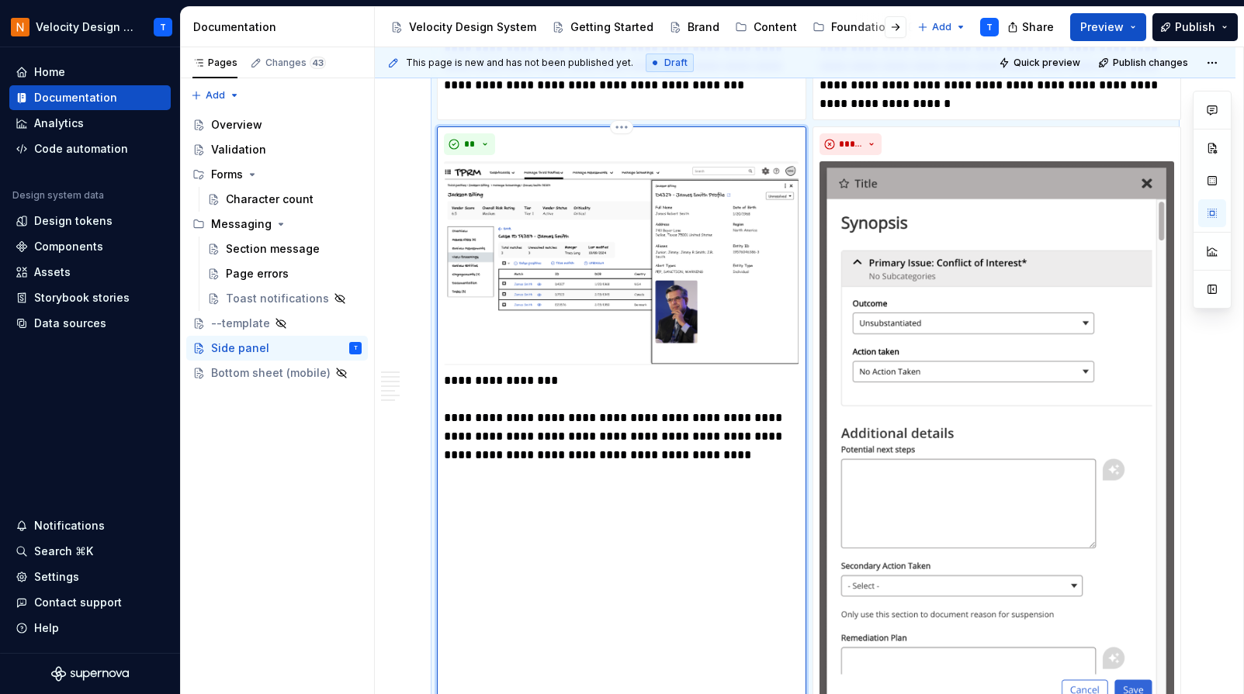
click at [660, 263] on img at bounding box center [621, 263] width 355 height 205
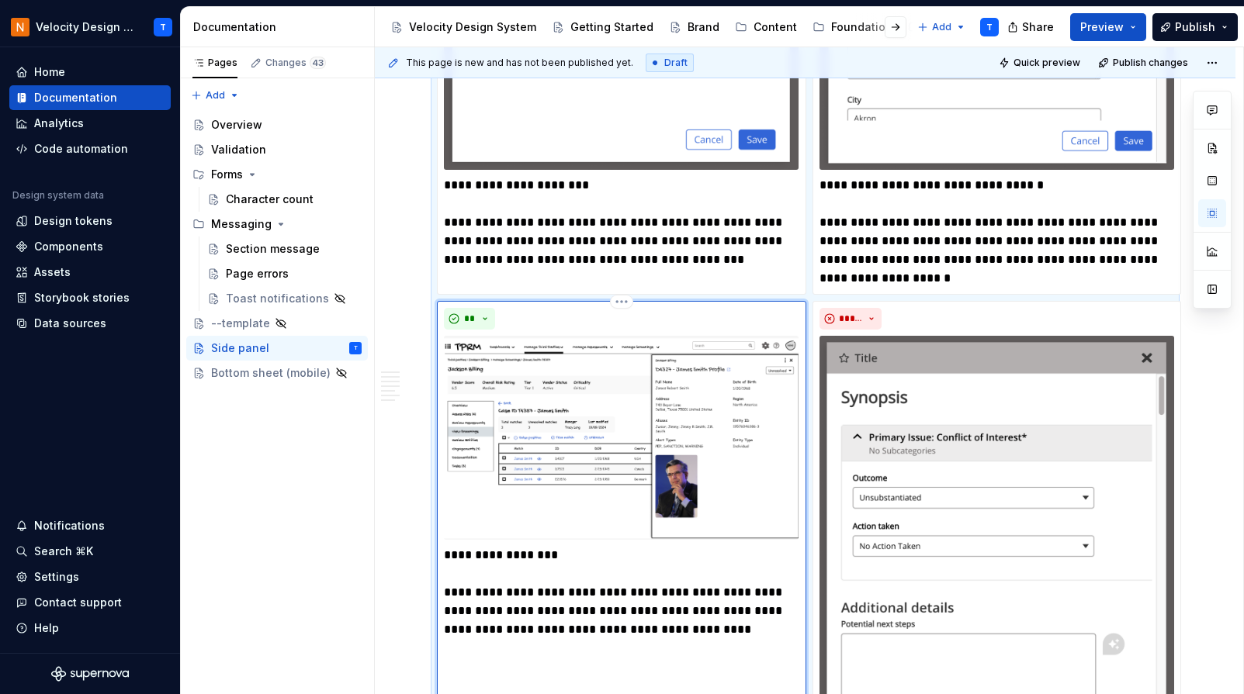
scroll to position [2375, 0]
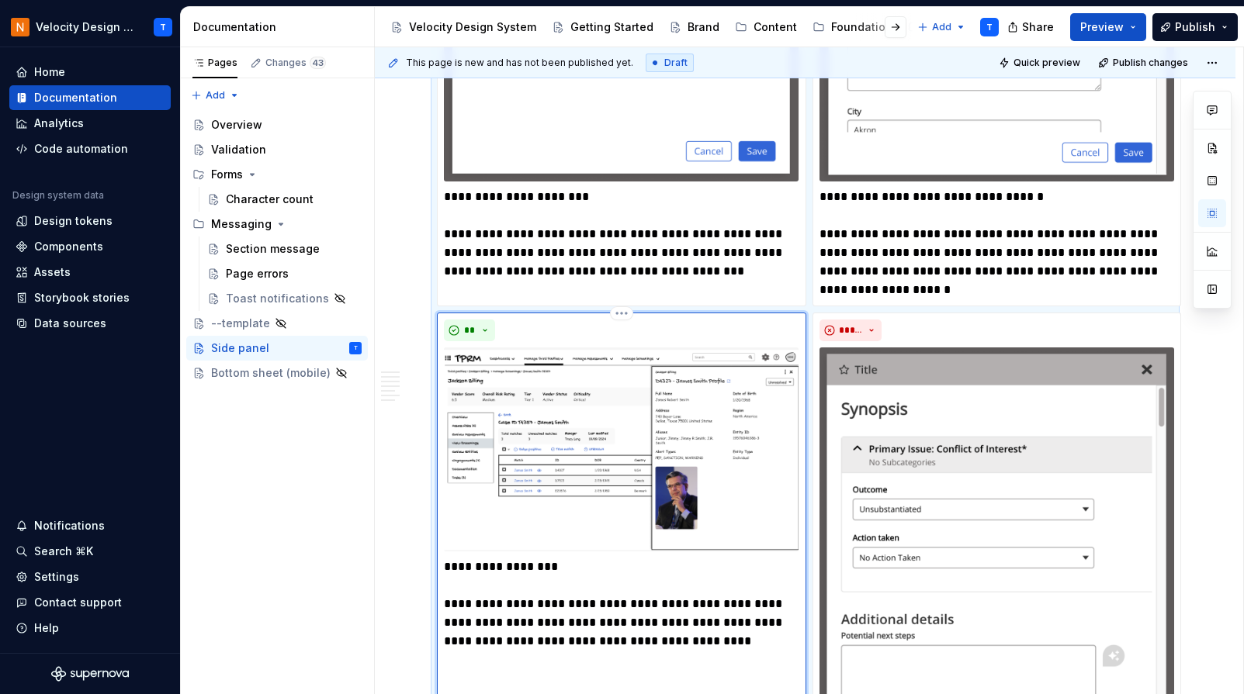
click at [723, 407] on img at bounding box center [621, 450] width 355 height 205
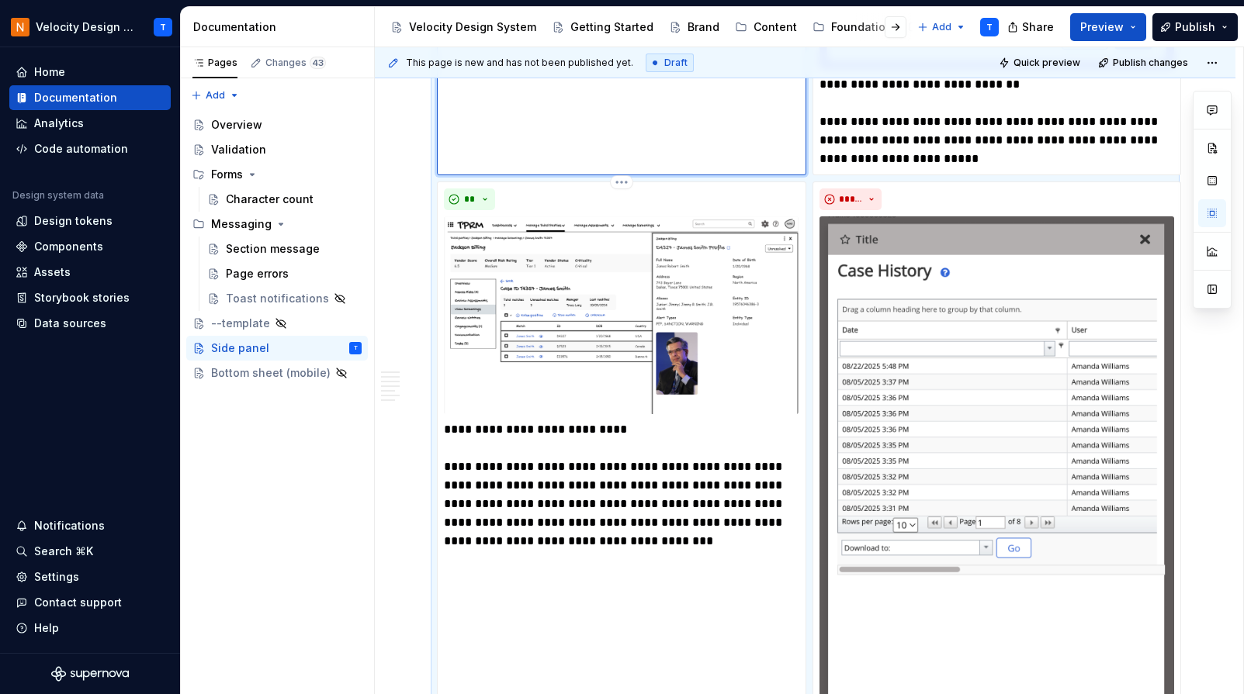
scroll to position [3218, 0]
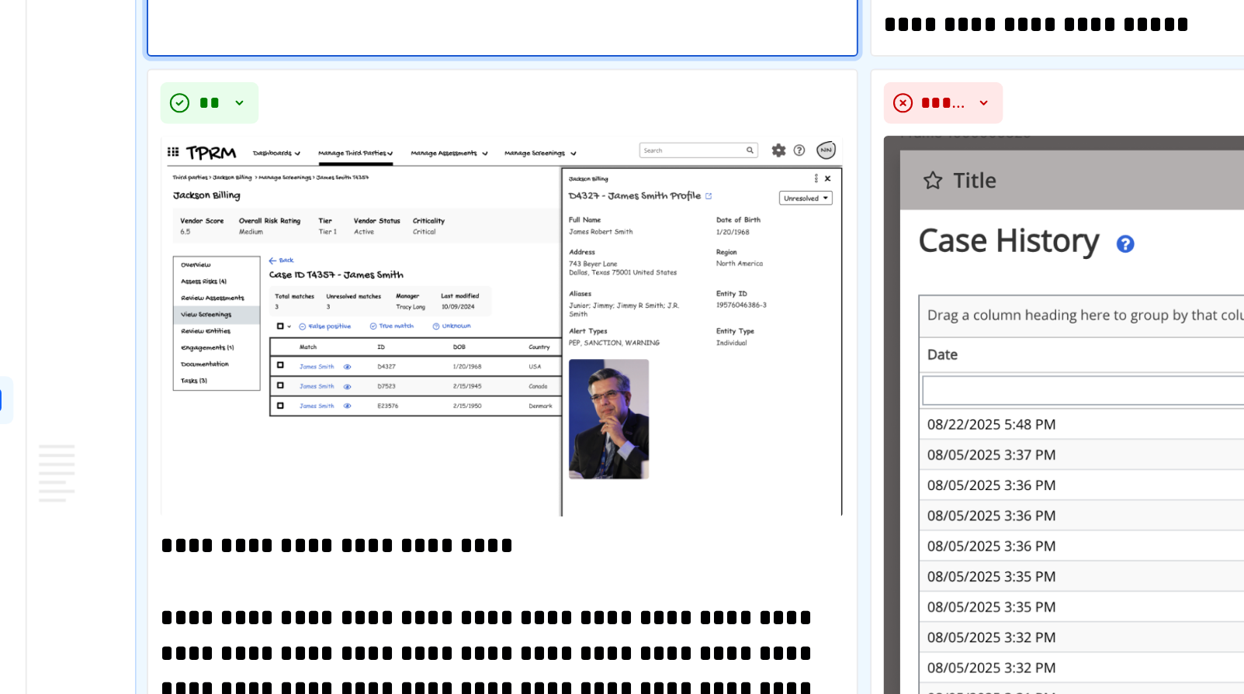
type textarea "*"
